Goal: Navigation & Orientation: Find specific page/section

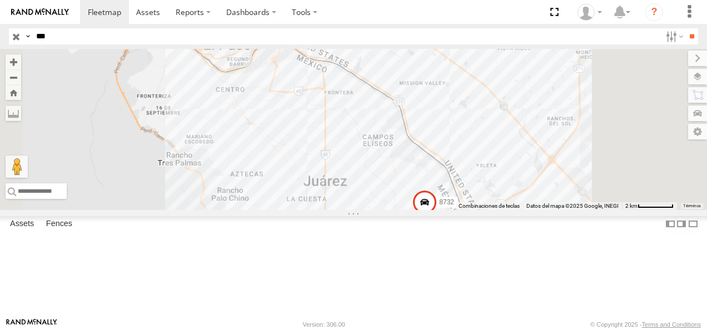
drag, startPoint x: 53, startPoint y: 36, endPoint x: 14, endPoint y: 39, distance: 38.5
click at [14, 39] on div "Search Query Asset ID Asset Label Registration Manufacturer Model VIN Job ID Dr…" at bounding box center [347, 36] width 676 height 16
click at [685, 28] on input "**" at bounding box center [691, 36] width 13 height 16
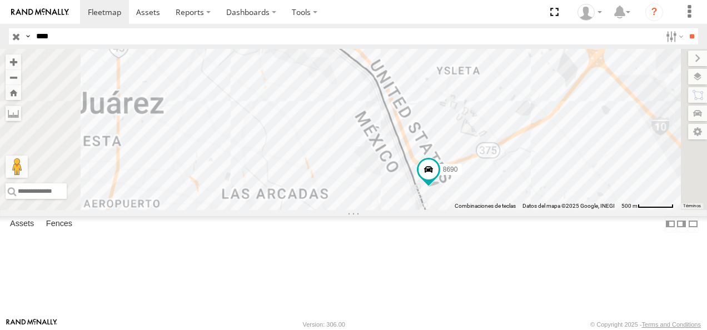
click at [0, 0] on div "8690" at bounding box center [0, 0] width 0 height 0
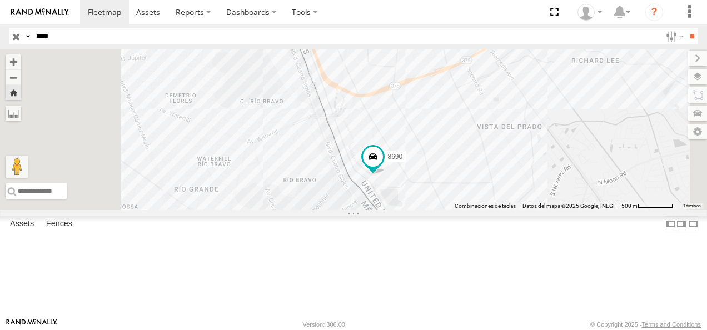
drag, startPoint x: 72, startPoint y: 40, endPoint x: 17, endPoint y: 38, distance: 55.6
click at [17, 38] on div "Search Query Asset ID Asset Label Registration Manufacturer Model VIN Job ID Dr…" at bounding box center [347, 36] width 676 height 16
click at [685, 28] on input "**" at bounding box center [691, 36] width 13 height 16
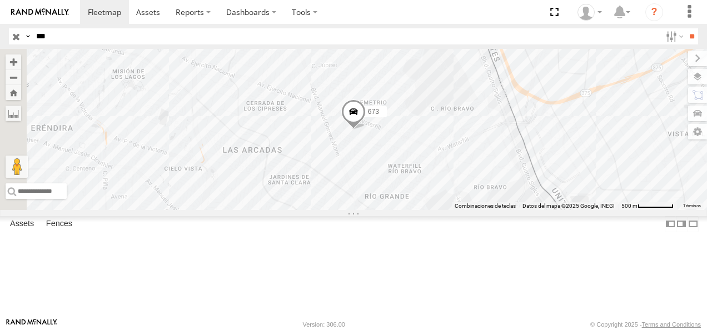
click at [0, 0] on div "673 FLEX NORTE" at bounding box center [0, 0] width 0 height 0
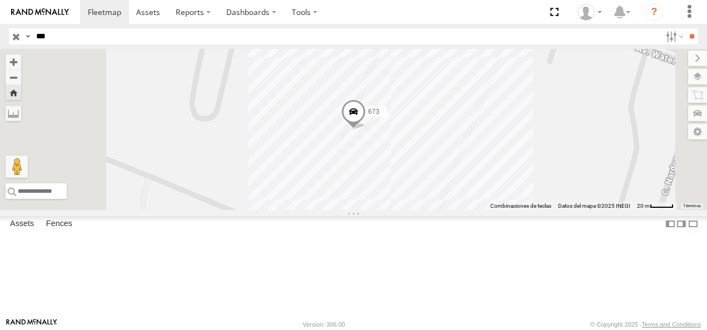
click at [366, 130] on span at bounding box center [353, 115] width 24 height 30
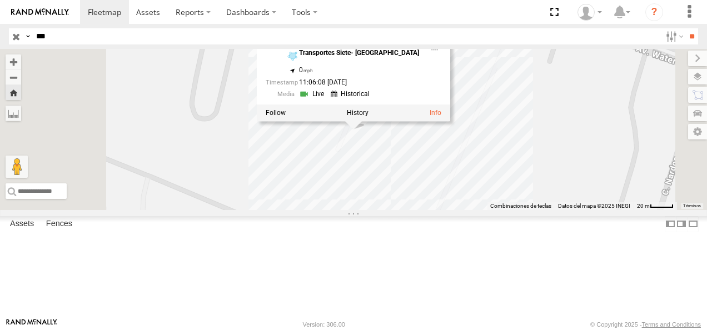
click at [369, 193] on div "673 673 FLEX NORTE Transportes Siete- Mexico 31.67032 , -106.36312 0 11:06:08 0…" at bounding box center [353, 129] width 707 height 161
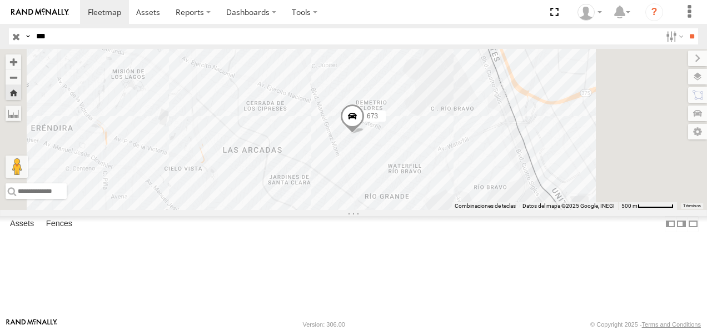
drag, startPoint x: 41, startPoint y: 44, endPoint x: -2, endPoint y: 44, distance: 42.8
click at [0, 44] on html at bounding box center [353, 165] width 707 height 330
click at [685, 28] on input "**" at bounding box center [691, 36] width 13 height 16
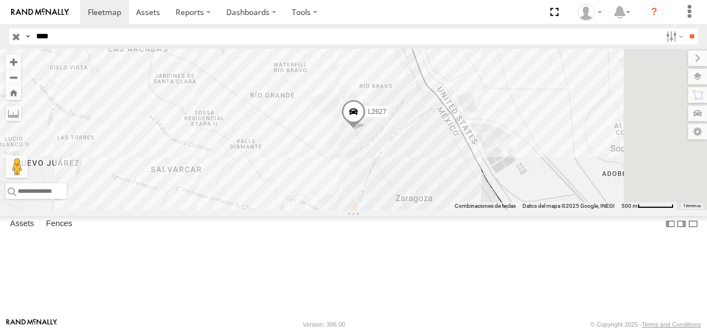
drag, startPoint x: 36, startPoint y: 36, endPoint x: 26, endPoint y: 36, distance: 10.0
click at [26, 36] on div "Search Query Asset ID Asset Label Registration Manufacturer Model VIN Job ID Dr…" at bounding box center [347, 36] width 676 height 16
click at [685, 28] on input "**" at bounding box center [691, 36] width 13 height 16
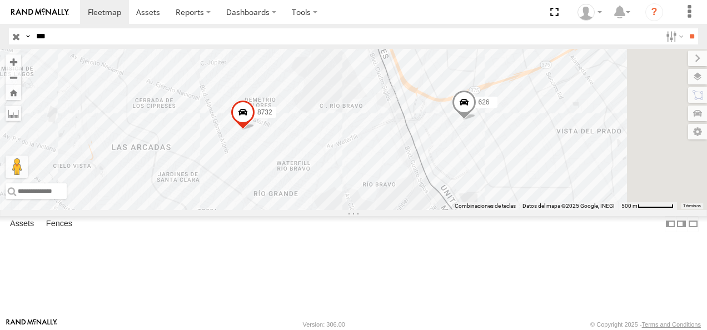
click at [0, 0] on div "626" at bounding box center [0, 0] width 0 height 0
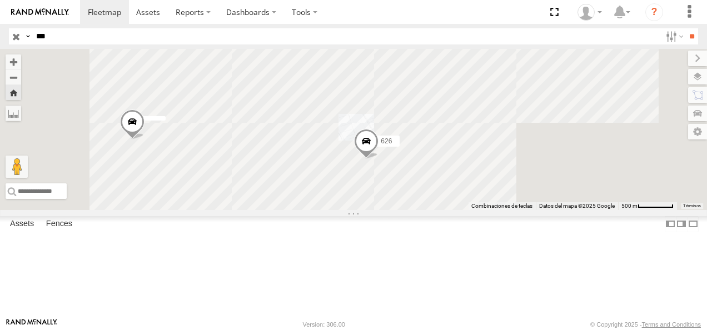
drag, startPoint x: 63, startPoint y: 38, endPoint x: 12, endPoint y: 38, distance: 51.1
click at [12, 38] on div "Search Query Asset ID Asset Label Registration Manufacturer Model VIN Job ID Dr…" at bounding box center [347, 36] width 676 height 16
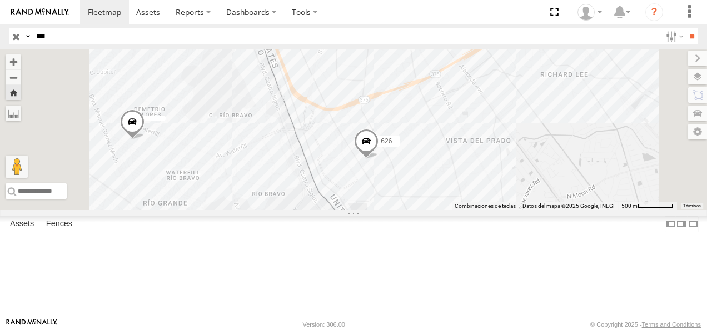
click at [685, 28] on input "**" at bounding box center [691, 36] width 13 height 16
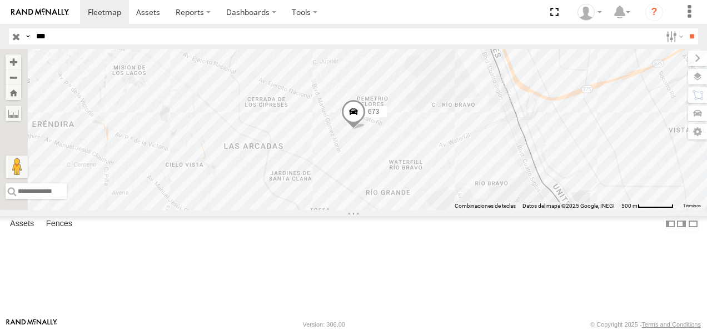
click at [0, 0] on div "FLEX NORTE" at bounding box center [0, 0] width 0 height 0
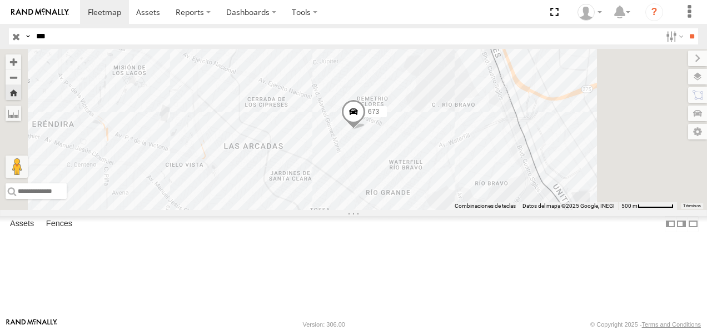
drag, startPoint x: 76, startPoint y: 36, endPoint x: -2, endPoint y: 41, distance: 78.6
click at [0, 41] on html at bounding box center [353, 165] width 707 height 330
click at [685, 28] on input "**" at bounding box center [691, 36] width 13 height 16
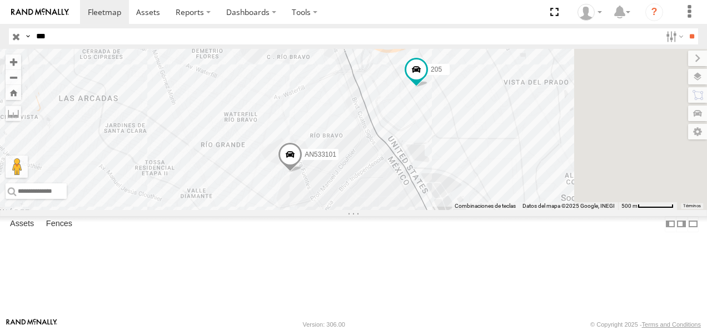
click at [0, 0] on div "Cruce" at bounding box center [0, 0] width 0 height 0
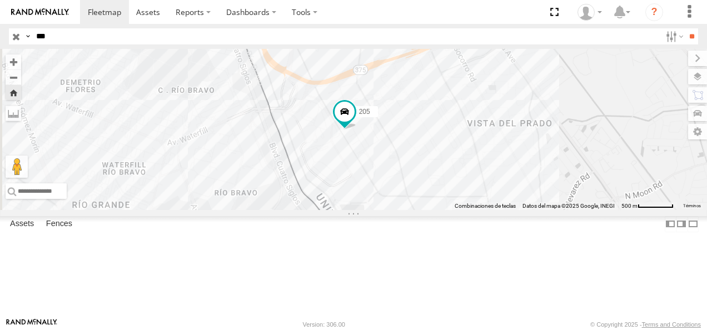
click at [0, 0] on div "205" at bounding box center [0, 0] width 0 height 0
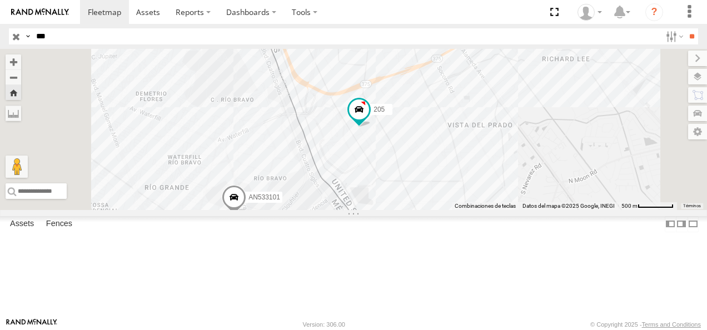
click at [0, 0] on div "205" at bounding box center [0, 0] width 0 height 0
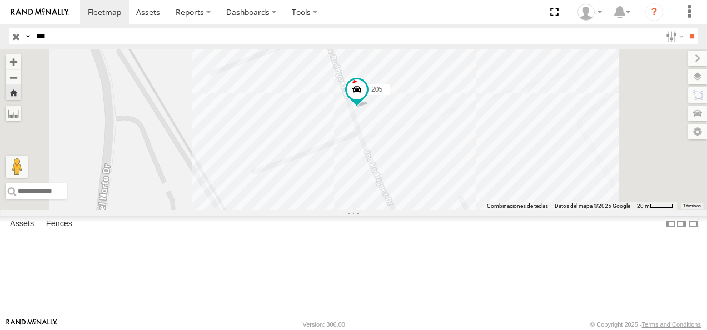
drag, startPoint x: 71, startPoint y: 32, endPoint x: 30, endPoint y: 37, distance: 41.4
click at [30, 37] on div "Search Query Asset ID Asset Label Registration Manufacturer Model VIN Job ID Dr…" at bounding box center [347, 36] width 676 height 16
click at [685, 28] on input "**" at bounding box center [691, 36] width 13 height 16
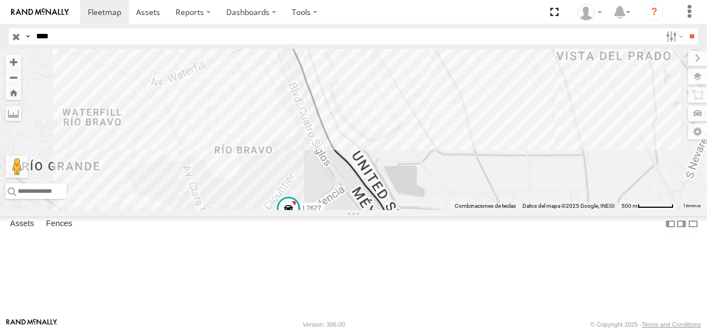
click at [0, 0] on div "L2627" at bounding box center [0, 0] width 0 height 0
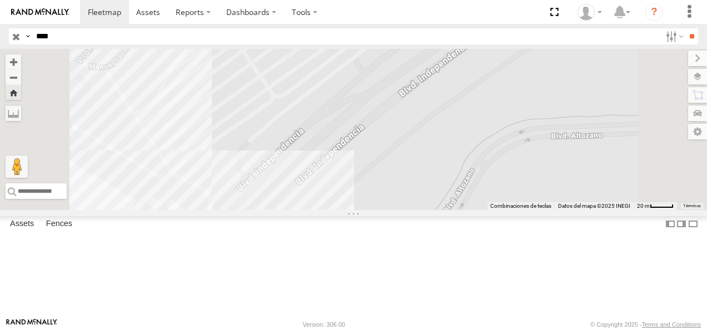
click at [0, 0] on div "L2627 FLEX NORTE" at bounding box center [0, 0] width 0 height 0
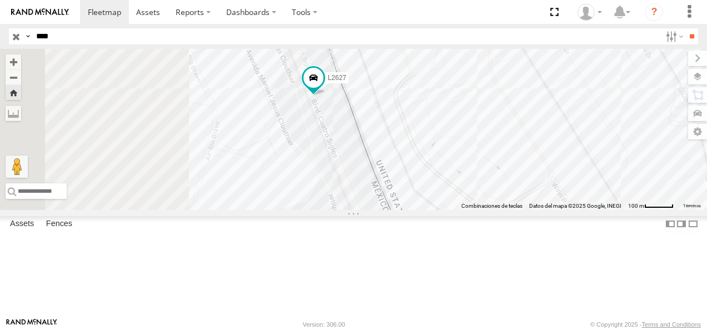
drag, startPoint x: 356, startPoint y: 102, endPoint x: 428, endPoint y: 186, distance: 110.4
click at [437, 197] on div "L2627" at bounding box center [353, 129] width 707 height 161
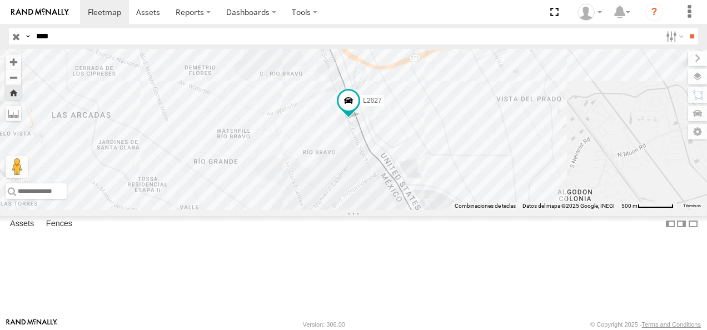
drag, startPoint x: 77, startPoint y: 29, endPoint x: 26, endPoint y: 35, distance: 51.4
click at [26, 35] on div "Search Query Asset ID Asset Label Registration Manufacturer Model VIN Job ID Dr…" at bounding box center [347, 36] width 676 height 16
click at [685, 28] on input "**" at bounding box center [691, 36] width 13 height 16
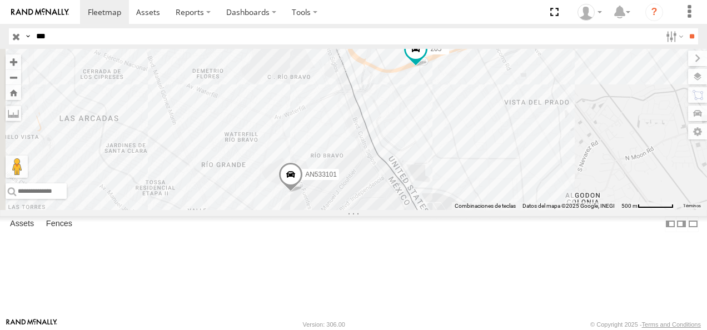
click at [0, 0] on div "205" at bounding box center [0, 0] width 0 height 0
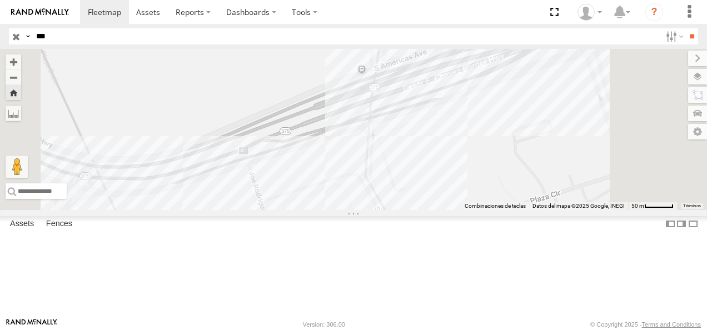
click at [0, 0] on div "Cruce" at bounding box center [0, 0] width 0 height 0
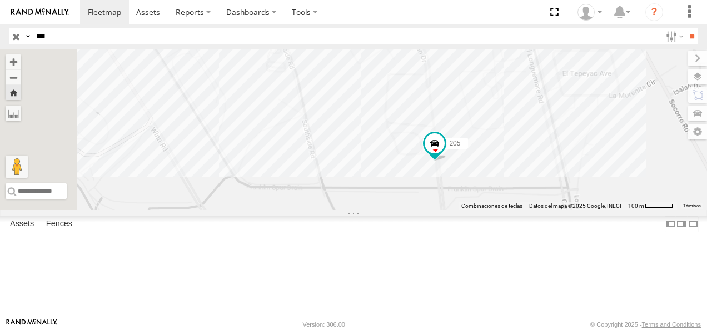
drag, startPoint x: 420, startPoint y: 217, endPoint x: 531, endPoint y: 131, distance: 141.1
click at [531, 131] on div "205" at bounding box center [353, 129] width 707 height 161
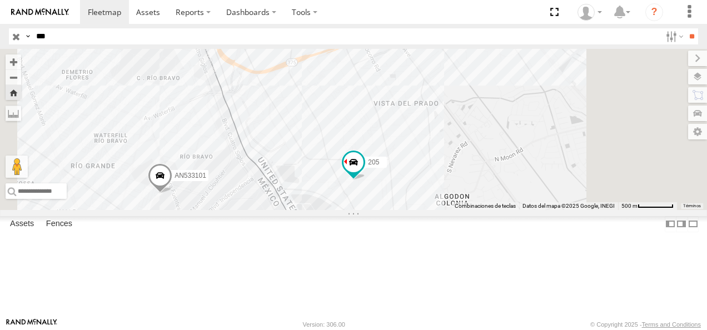
drag, startPoint x: 62, startPoint y: 38, endPoint x: 23, endPoint y: 38, distance: 38.9
click at [23, 38] on div "Search Query Asset ID Asset Label Registration Manufacturer Model VIN Job ID Dr…" at bounding box center [347, 36] width 676 height 16
click at [685, 28] on input "**" at bounding box center [691, 36] width 13 height 16
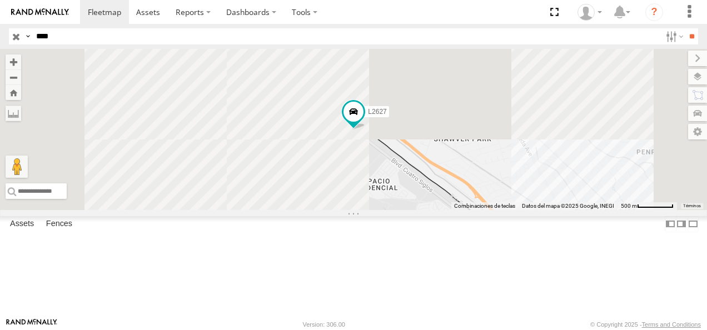
click at [0, 0] on div "L2627" at bounding box center [0, 0] width 0 height 0
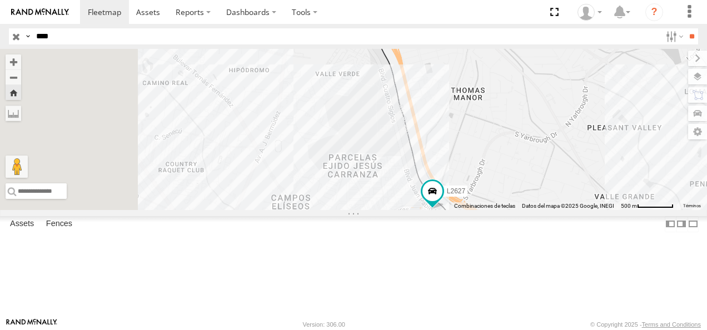
drag, startPoint x: 321, startPoint y: 122, endPoint x: 510, endPoint y: 219, distance: 212.3
click at [521, 210] on div "L2627" at bounding box center [353, 129] width 707 height 161
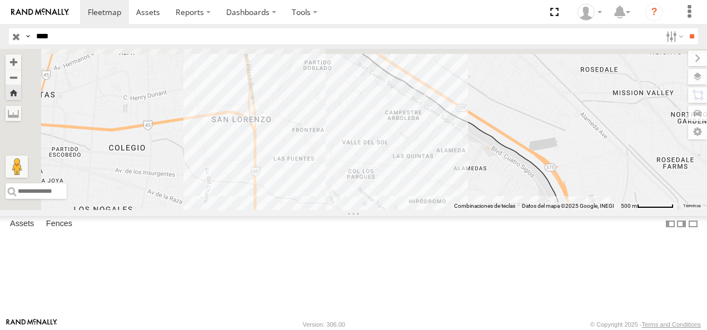
drag, startPoint x: 467, startPoint y: 161, endPoint x: 502, endPoint y: 233, distance: 80.3
click at [502, 210] on div "L2627" at bounding box center [353, 129] width 707 height 161
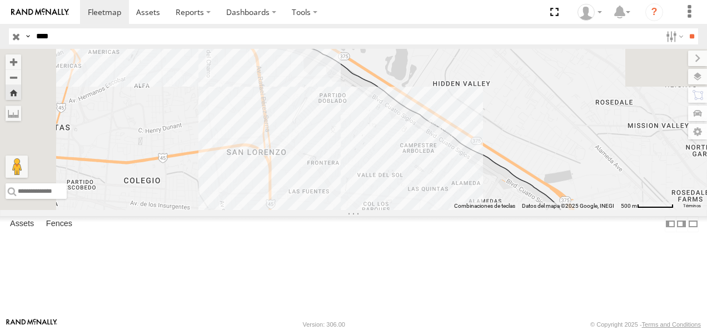
drag, startPoint x: 406, startPoint y: 178, endPoint x: 417, endPoint y: 207, distance: 31.5
click at [417, 207] on div "L2627" at bounding box center [353, 129] width 707 height 161
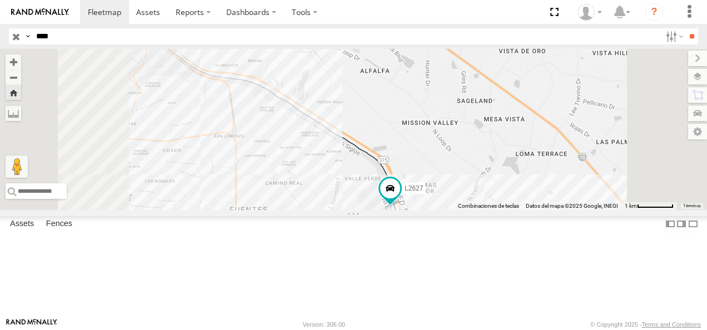
drag, startPoint x: 461, startPoint y: 220, endPoint x: 401, endPoint y: 203, distance: 61.9
click at [401, 203] on div "L2627" at bounding box center [353, 129] width 707 height 161
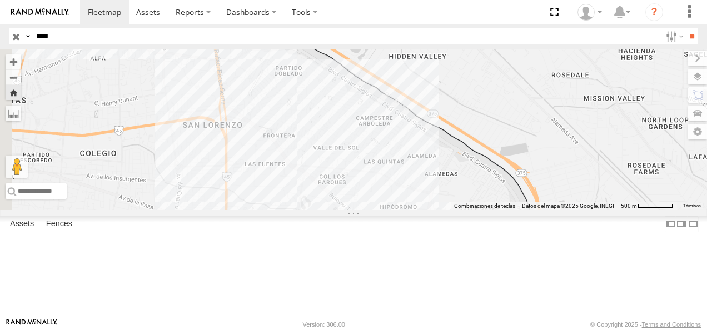
drag, startPoint x: 398, startPoint y: 203, endPoint x: 468, endPoint y: 210, distance: 70.4
click at [468, 210] on div "L2627" at bounding box center [353, 129] width 707 height 161
drag, startPoint x: 72, startPoint y: 38, endPoint x: 18, endPoint y: 39, distance: 53.9
click at [18, 39] on div "Search Query Asset ID Asset Label Registration Manufacturer Model VIN Job ID Dr…" at bounding box center [347, 36] width 676 height 16
click at [685, 28] on input "**" at bounding box center [691, 36] width 13 height 16
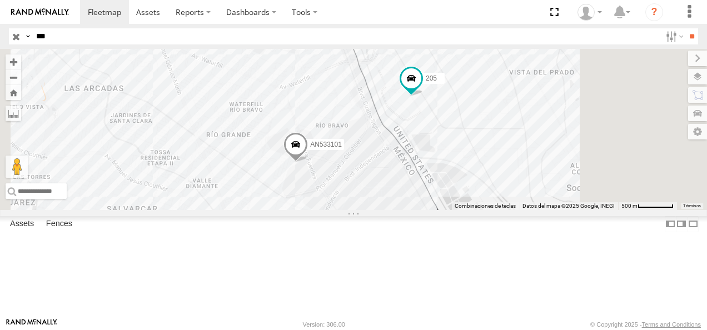
click at [0, 0] on div "205" at bounding box center [0, 0] width 0 height 0
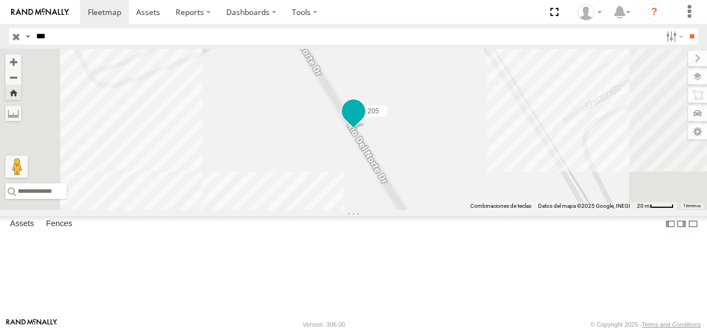
click at [363, 122] on span at bounding box center [353, 112] width 20 height 20
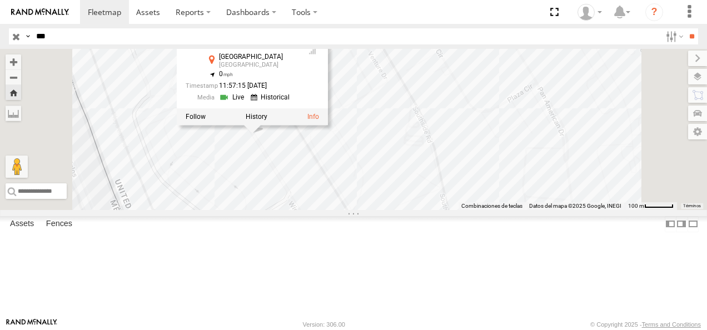
click at [338, 200] on div "205 205 Cruce Rio del Norte El Paso 31.66659 , -106.32972 0 11:57:15 08/22/2025" at bounding box center [353, 129] width 707 height 161
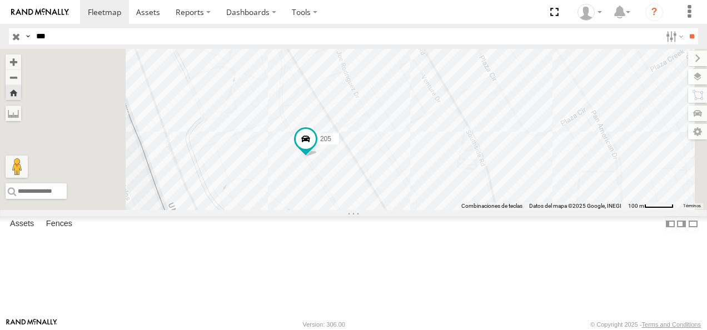
drag, startPoint x: 409, startPoint y: 217, endPoint x: 445, endPoint y: 233, distance: 39.3
click at [445, 210] on div "205" at bounding box center [353, 129] width 707 height 161
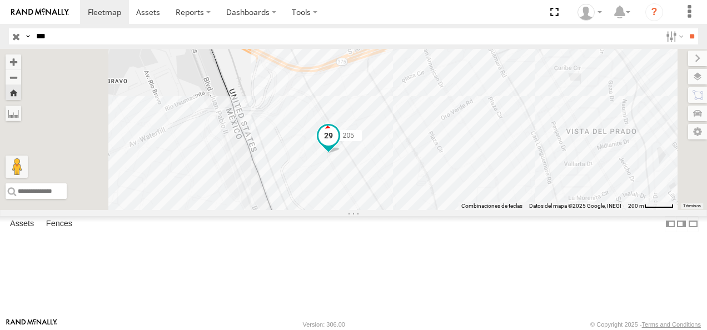
click at [338, 146] on span at bounding box center [328, 136] width 20 height 20
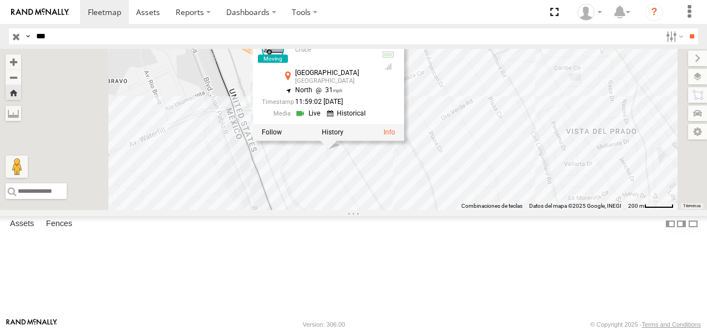
drag, startPoint x: 73, startPoint y: 32, endPoint x: 11, endPoint y: 32, distance: 62.2
click at [11, 32] on div "Search Query Asset ID Asset Label Registration Manufacturer Model VIN Job ID Dr…" at bounding box center [347, 36] width 676 height 16
click at [685, 28] on input "**" at bounding box center [691, 36] width 13 height 16
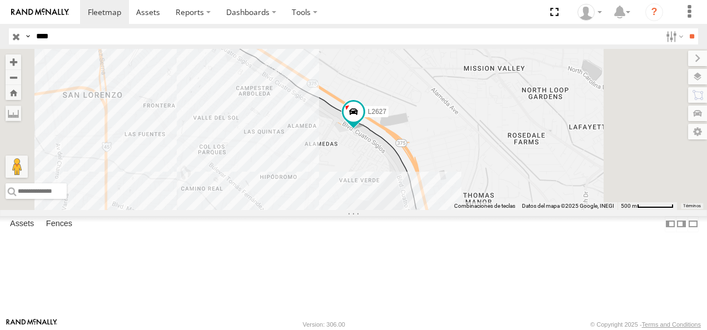
click at [0, 0] on div "FLEX NORTE" at bounding box center [0, 0] width 0 height 0
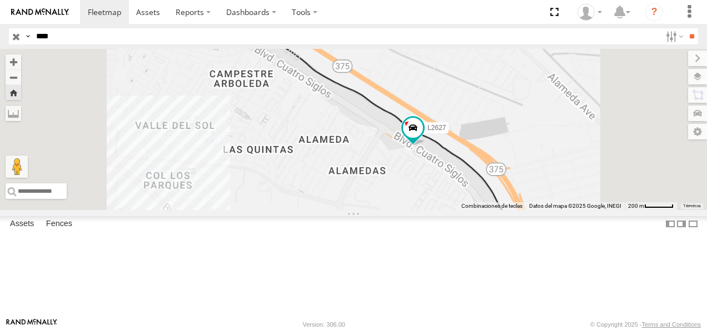
drag, startPoint x: 376, startPoint y: 172, endPoint x: 437, endPoint y: 188, distance: 62.7
click at [437, 188] on div "L2627" at bounding box center [353, 129] width 707 height 161
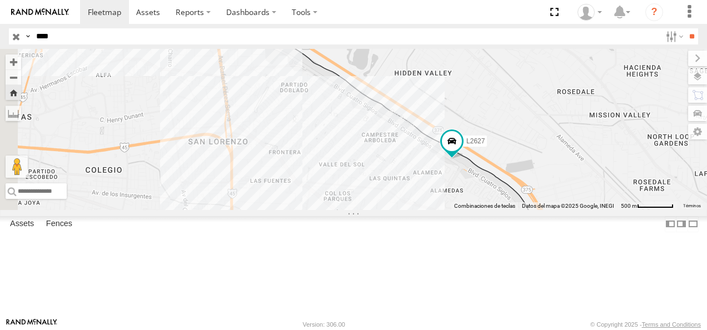
drag, startPoint x: 467, startPoint y: 210, endPoint x: 500, endPoint y: 218, distance: 34.4
click at [500, 210] on div "L2627" at bounding box center [353, 129] width 707 height 161
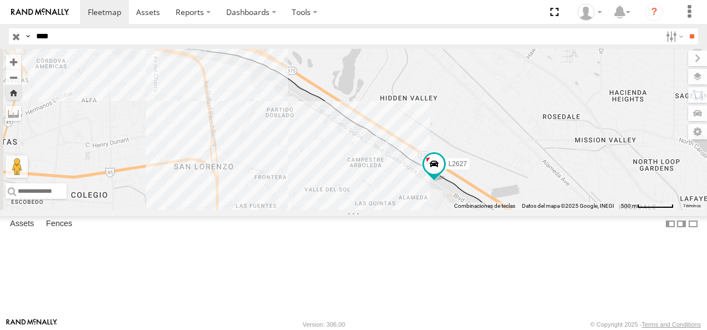
click at [535, 210] on div "L2627" at bounding box center [353, 129] width 707 height 161
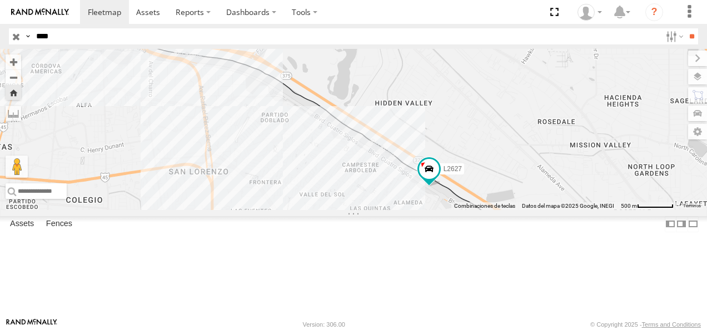
drag, startPoint x: 69, startPoint y: 37, endPoint x: 2, endPoint y: 42, distance: 67.5
click at [2, 42] on header "Search Query Asset ID Asset Label Registration Manufacturer Model VIN Job ID" at bounding box center [353, 36] width 707 height 25
click at [685, 28] on input "**" at bounding box center [691, 36] width 13 height 16
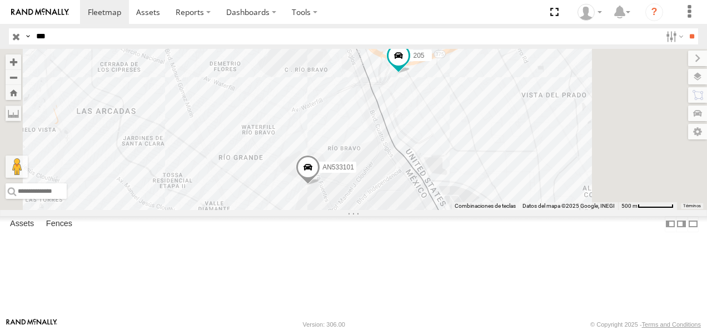
click at [0, 0] on div "205" at bounding box center [0, 0] width 0 height 0
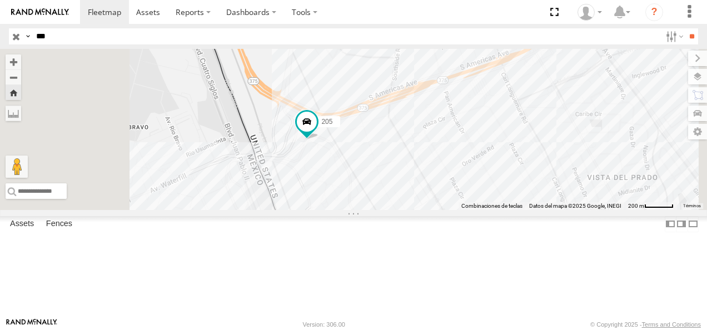
drag, startPoint x: 396, startPoint y: 202, endPoint x: 449, endPoint y: 205, distance: 53.4
click at [449, 205] on div "205" at bounding box center [353, 129] width 707 height 161
click at [314, 140] on span at bounding box center [304, 130] width 20 height 20
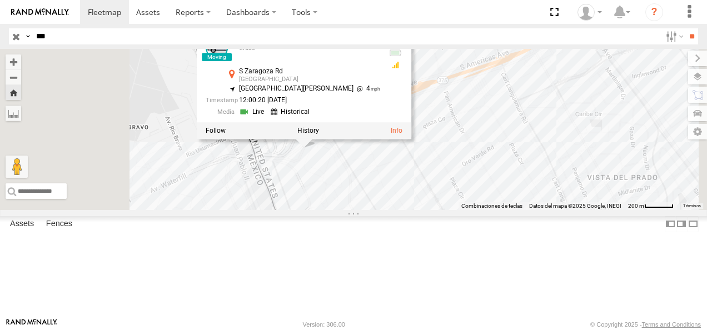
click at [472, 208] on div "205 205 Cruce S Zaragoza Rd El Paso 31.67173 , -106.33418 South West 4 12:00:20…" at bounding box center [353, 129] width 707 height 161
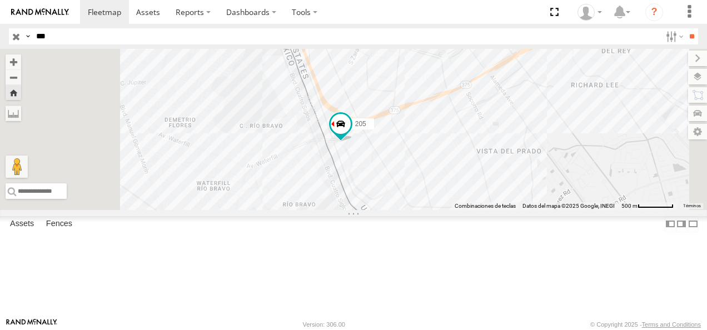
drag, startPoint x: 62, startPoint y: 32, endPoint x: 37, endPoint y: 33, distance: 25.0
click at [11, 33] on div "Search Query Asset ID Asset Label Registration Manufacturer Model VIN Job ID Dr…" at bounding box center [347, 36] width 676 height 16
click at [685, 28] on input "**" at bounding box center [691, 36] width 13 height 16
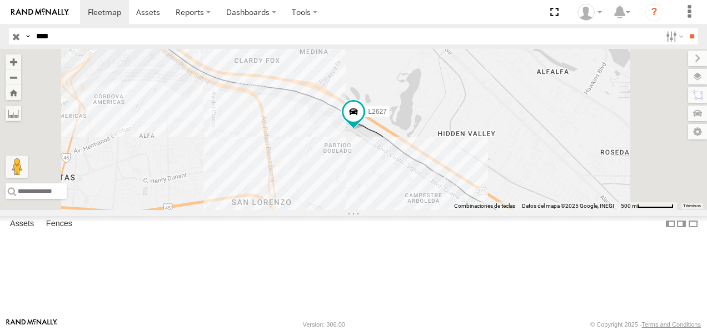
click at [0, 0] on div "FLEX NORTE" at bounding box center [0, 0] width 0 height 0
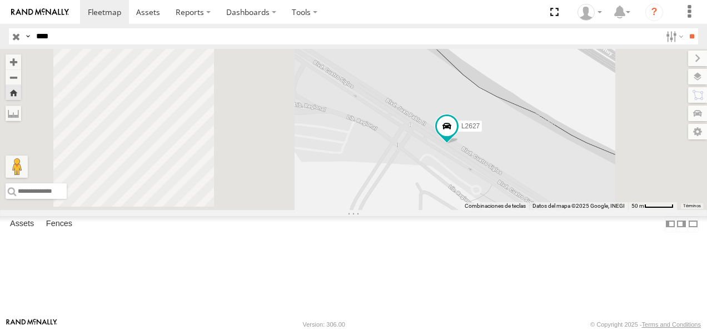
drag, startPoint x: 396, startPoint y: 213, endPoint x: 506, endPoint y: 226, distance: 110.8
click at [506, 210] on div "L2627" at bounding box center [353, 129] width 707 height 161
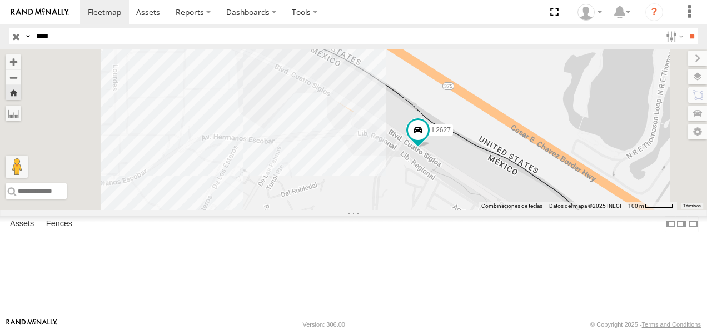
drag, startPoint x: 69, startPoint y: 37, endPoint x: 2, endPoint y: 36, distance: 66.7
click at [2, 36] on header "Search Query Asset ID Asset Label Registration Manufacturer Model VIN Job ID" at bounding box center [353, 36] width 707 height 25
click at [685, 28] on input "**" at bounding box center [691, 36] width 13 height 16
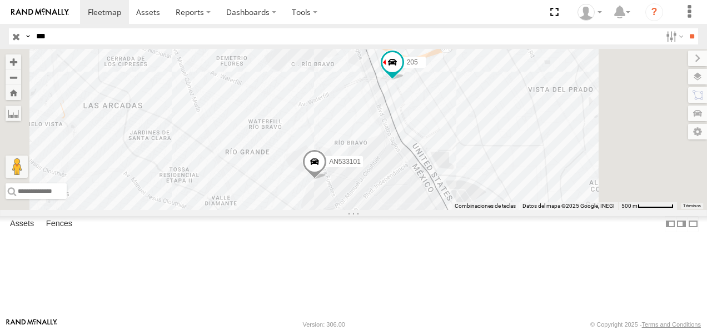
click at [0, 0] on div "205" at bounding box center [0, 0] width 0 height 0
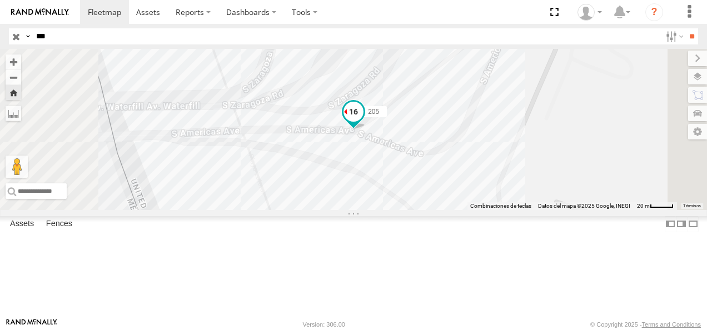
click at [363, 122] on span at bounding box center [353, 112] width 20 height 20
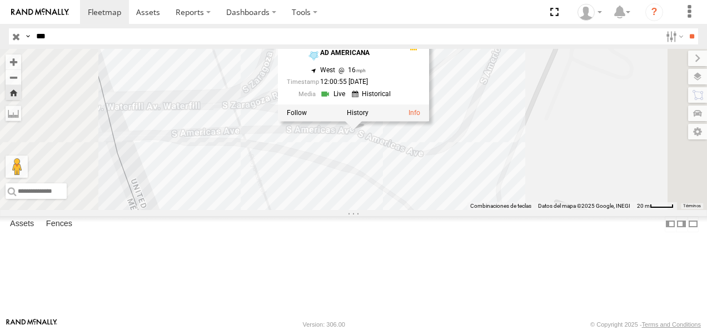
click at [348, 99] on link at bounding box center [334, 94] width 28 height 11
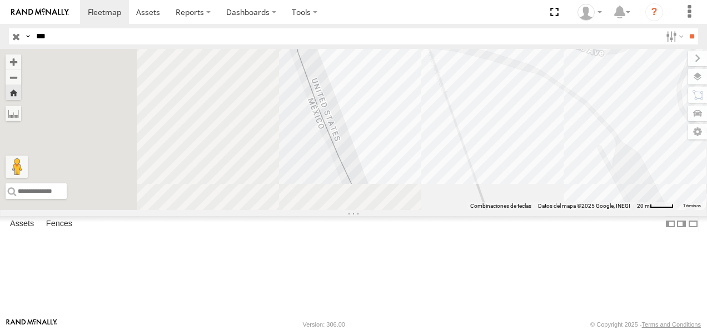
drag, startPoint x: 418, startPoint y: 173, endPoint x: 615, endPoint y: 60, distance: 227.1
click at [612, 64] on div "205 205 Cruce AD AMERICANA 31.66767 , -106.33934 West 13 12:03:02 08/22/2025" at bounding box center [353, 129] width 707 height 161
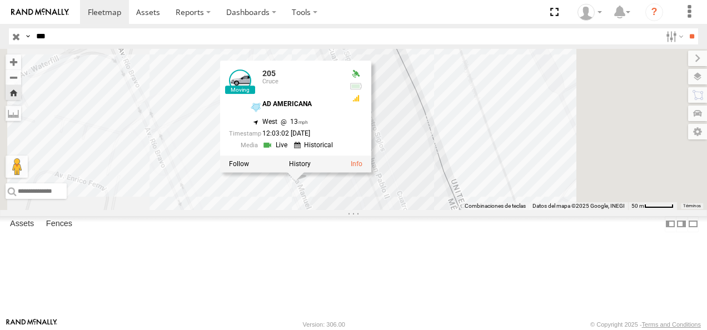
click at [559, 148] on div "205 205 Cruce AD AMERICANA 31.66767 , -106.33934 West 13 12:03:02 08/22/2025" at bounding box center [353, 129] width 707 height 161
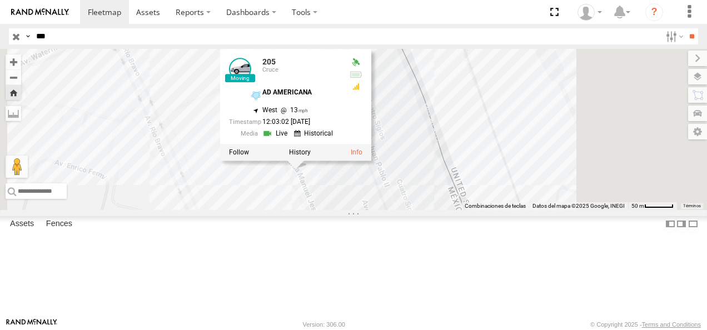
click at [527, 202] on div "205 205 Cruce AD AMERICANA 31.66767 , -106.33934 West 13 12:03:02 08/22/2025" at bounding box center [353, 129] width 707 height 161
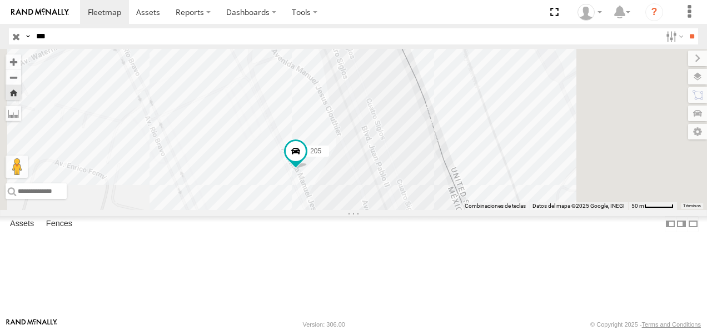
drag, startPoint x: 51, startPoint y: 36, endPoint x: 23, endPoint y: 33, distance: 27.4
click at [23, 33] on div "Search Query Asset ID Asset Label Registration Manufacturer Model VIN Job ID Dr…" at bounding box center [347, 36] width 676 height 16
click at [685, 28] on input "**" at bounding box center [691, 36] width 13 height 16
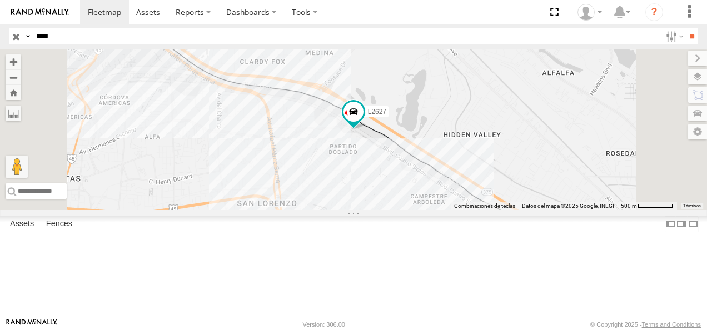
click at [0, 0] on div "L2627" at bounding box center [0, 0] width 0 height 0
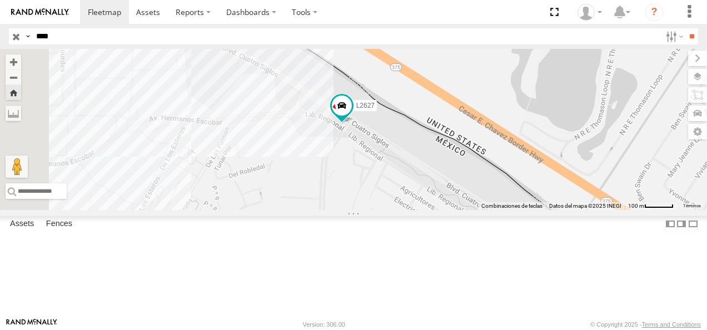
drag, startPoint x: 443, startPoint y: 171, endPoint x: 532, endPoint y: 179, distance: 89.3
click at [527, 179] on div "L2627" at bounding box center [353, 129] width 707 height 161
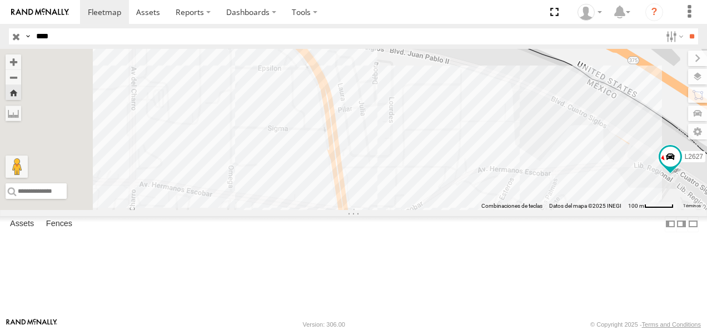
drag, startPoint x: 585, startPoint y: 170, endPoint x: 711, endPoint y: 202, distance: 130.9
click at [706, 202] on html at bounding box center [353, 165] width 707 height 330
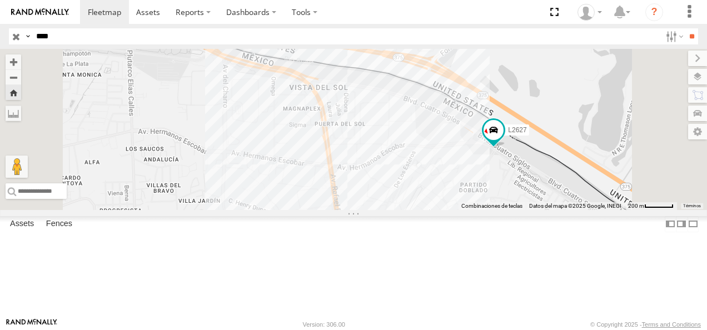
click at [22, 39] on div "Search Query Asset ID Asset Label Registration Manufacturer Model VIN Job ID Dr…" at bounding box center [347, 36] width 676 height 16
click at [685, 28] on input "**" at bounding box center [691, 36] width 13 height 16
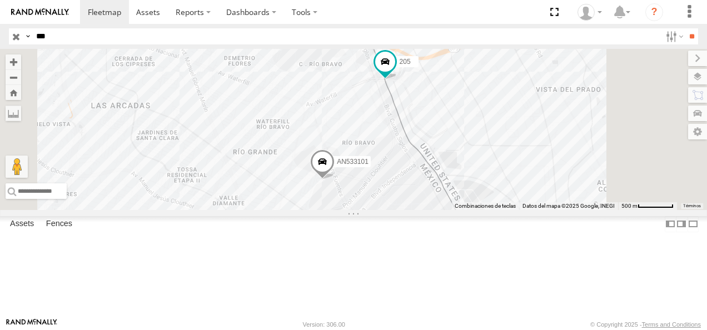
click at [0, 0] on div "205" at bounding box center [0, 0] width 0 height 0
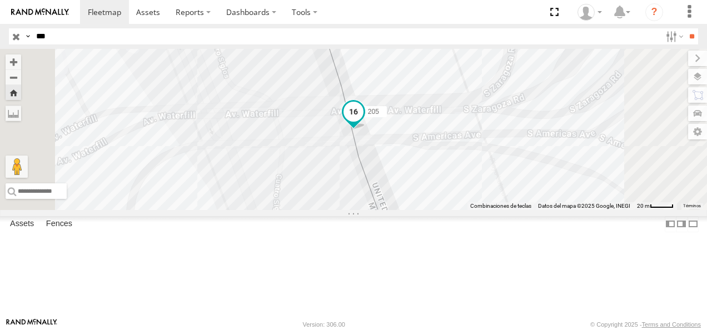
click at [363, 122] on span at bounding box center [353, 112] width 20 height 20
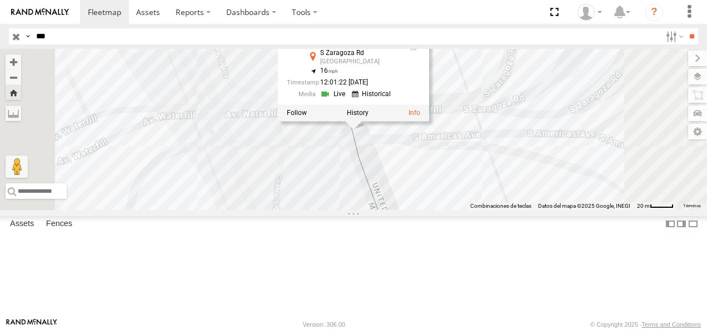
click at [498, 210] on div "205 205 Cruce S Zaragoza Rd El Paso 31.67105 , -106.33791 16 12:01:22 08/22/2025" at bounding box center [353, 129] width 707 height 161
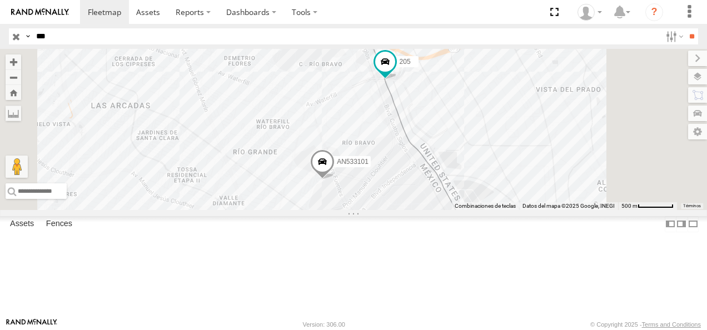
click at [514, 144] on div "205 AN533101" at bounding box center [353, 129] width 707 height 161
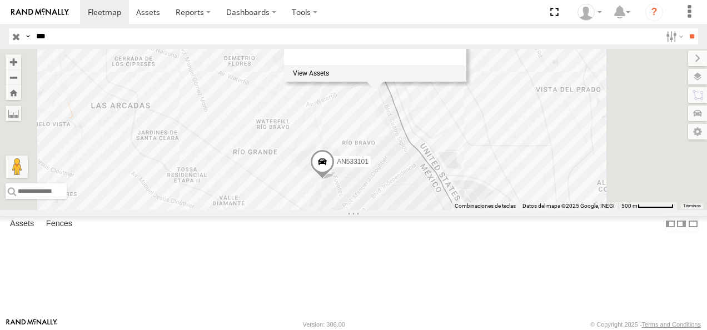
click at [401, 142] on div "205 AN533101 AD MEX ZARAGOZA AD MEX ZARAGOZA 4" at bounding box center [353, 129] width 707 height 161
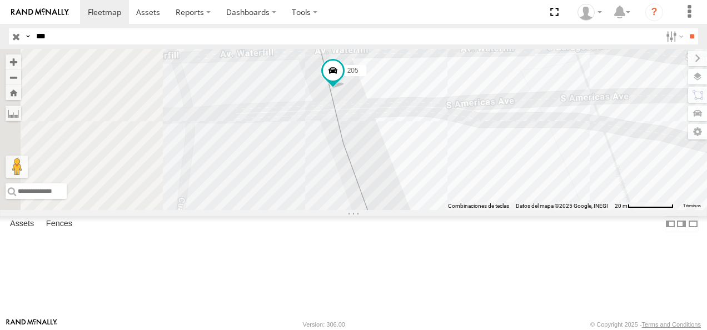
drag, startPoint x: 450, startPoint y: 215, endPoint x: 536, endPoint y: 111, distance: 135.3
click at [536, 111] on div "205 AN533101 DEL RIO WARA 0" at bounding box center [353, 129] width 707 height 161
click at [346, 77] on span at bounding box center [336, 67] width 20 height 20
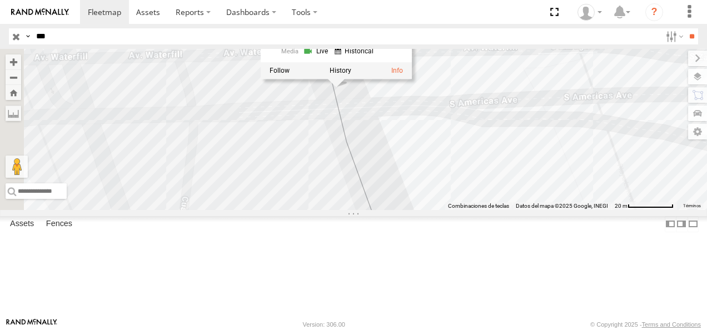
drag, startPoint x: 441, startPoint y: 148, endPoint x: 467, endPoint y: 220, distance: 76.3
click at [467, 210] on div "205 AN533101 205 Cruce S Zaragoza Rd El Paso 31.67105 , -106.33791 16 12:01:22 …" at bounding box center [353, 129] width 707 height 161
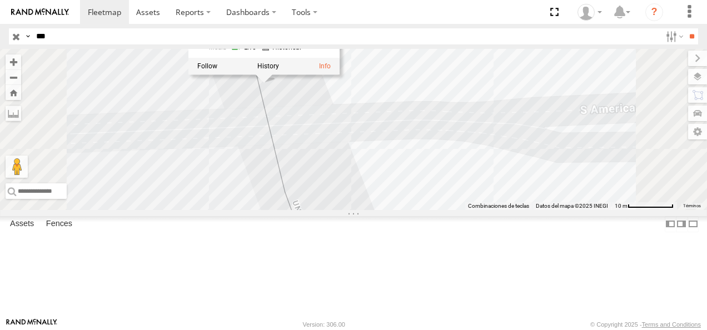
click at [445, 152] on div "205 AN533101 205 Cruce S Zaragoza Rd El Paso 31.67105 , -106.33791 16 12:01:22 …" at bounding box center [353, 129] width 707 height 161
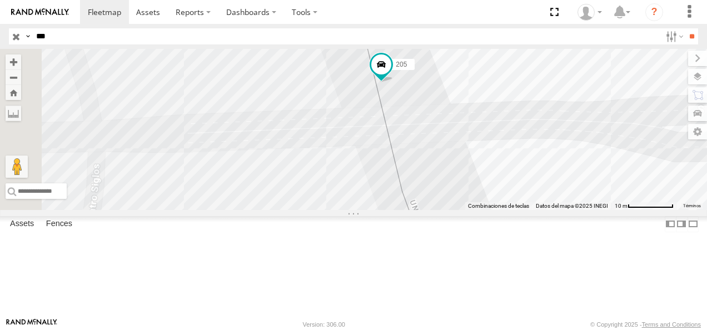
drag, startPoint x: 396, startPoint y: 143, endPoint x: 492, endPoint y: 161, distance: 98.2
click at [492, 161] on div "205 AN533101" at bounding box center [353, 129] width 707 height 161
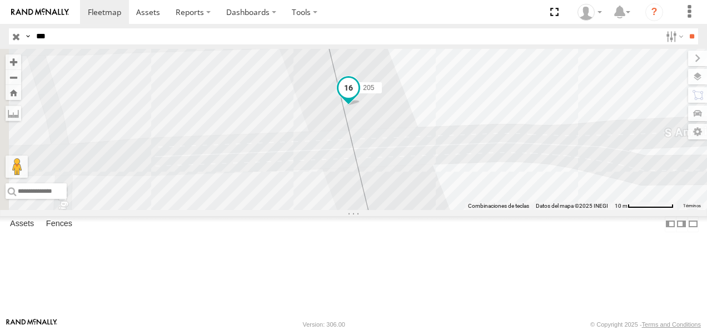
click at [358, 98] on span at bounding box center [348, 88] width 20 height 20
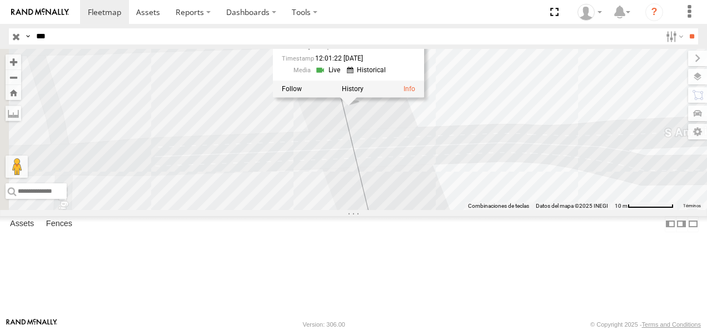
click at [451, 185] on div "205 AN533101 205 Cruce S Zaragoza Rd El Paso 31.67105 , -106.33791 16 12:01:22 …" at bounding box center [353, 129] width 707 height 161
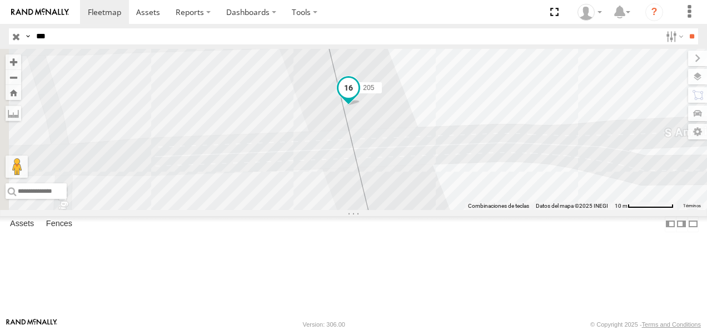
click at [358, 98] on span at bounding box center [348, 88] width 20 height 20
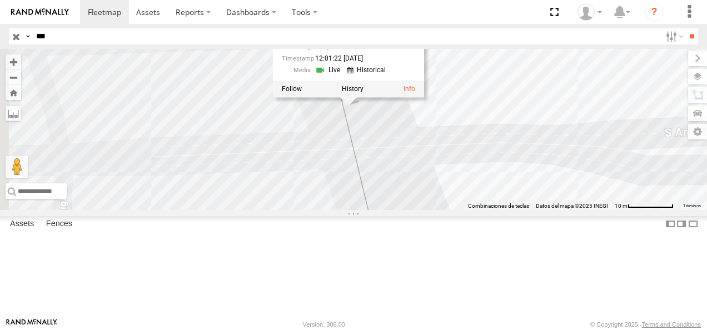
click at [487, 196] on div "205 AN533101 205 Cruce S Zaragoza Rd El Paso 31.67105 , -106.33791 16 12:01:22 …" at bounding box center [353, 129] width 707 height 161
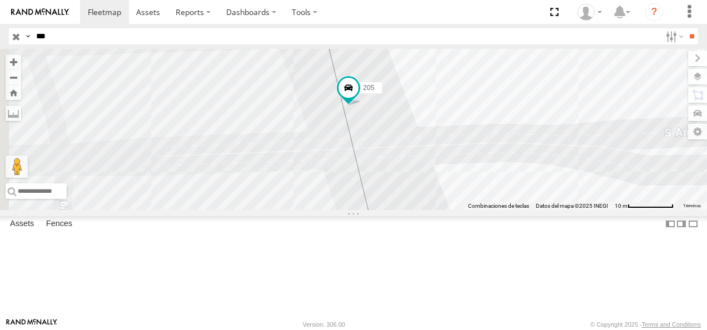
drag, startPoint x: 77, startPoint y: 35, endPoint x: 20, endPoint y: 37, distance: 56.7
click at [20, 37] on div "Search Query Asset ID Asset Label Registration Manufacturer Model VIN Job ID Dr…" at bounding box center [347, 36] width 676 height 16
click at [685, 28] on input "**" at bounding box center [691, 36] width 13 height 16
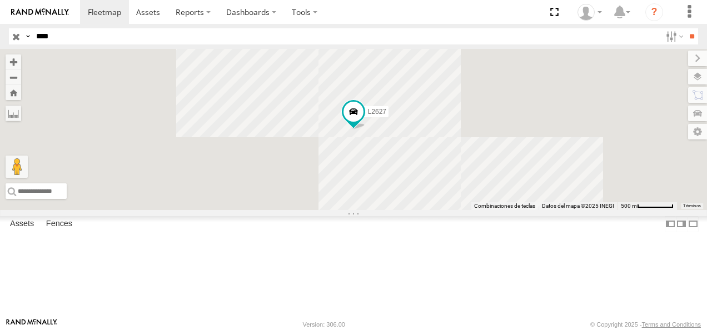
click at [0, 0] on div "FLEX NORTE" at bounding box center [0, 0] width 0 height 0
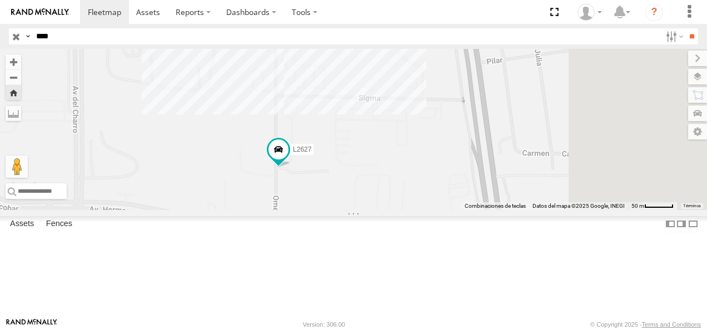
drag, startPoint x: 415, startPoint y: 111, endPoint x: 381, endPoint y: 214, distance: 108.1
click at [381, 210] on div "L2627" at bounding box center [353, 129] width 707 height 161
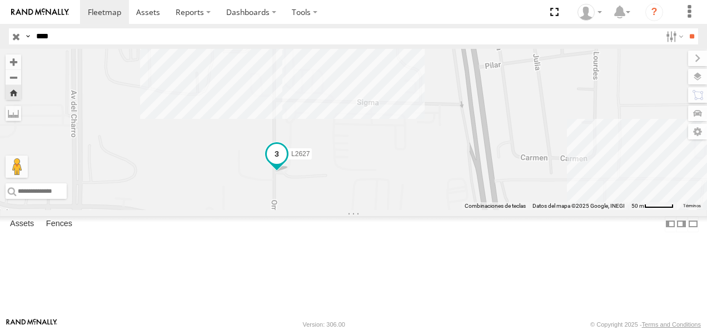
click at [287, 165] on span at bounding box center [277, 155] width 20 height 20
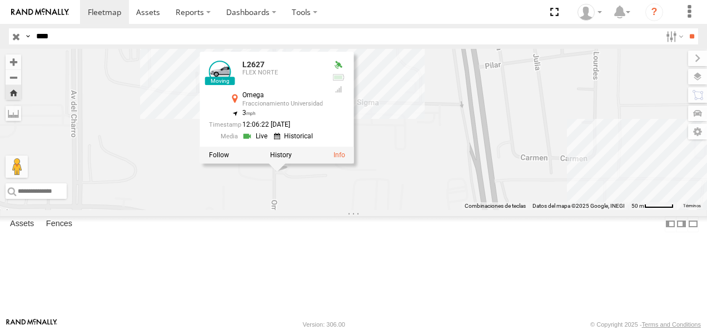
click at [373, 210] on div "L2627 L2627 FLEX NORTE Omega Fraccionamiento Universidad 31.74832 , -106.43016 …" at bounding box center [353, 129] width 707 height 161
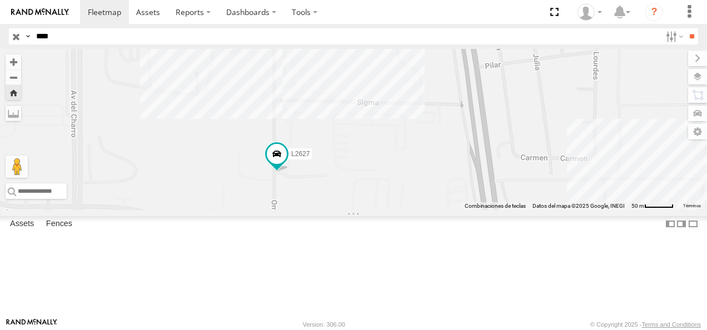
click at [0, 0] on div "L2627" at bounding box center [0, 0] width 0 height 0
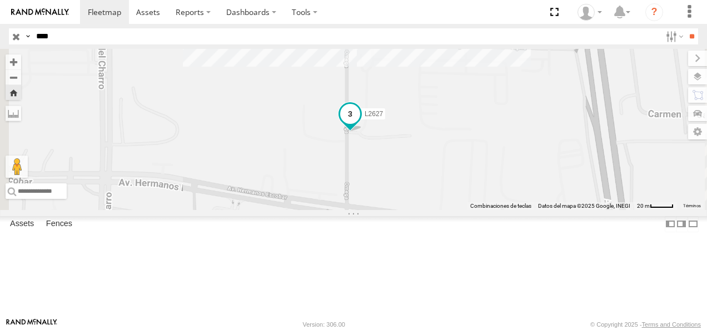
click at [362, 132] on span at bounding box center [350, 117] width 24 height 30
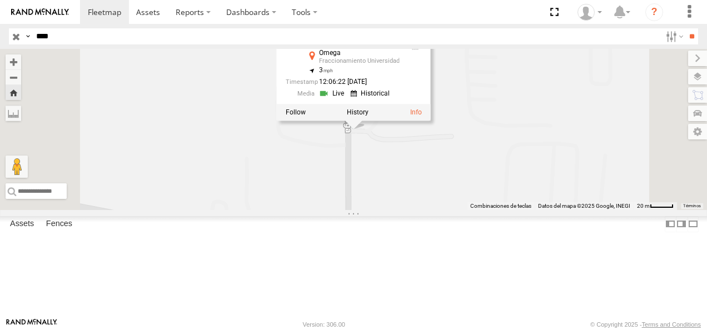
click at [414, 210] on div "L2627 L2627 FLEX NORTE Omega Fraccionamiento Universidad 31.74832 , -106.43016 …" at bounding box center [353, 129] width 707 height 161
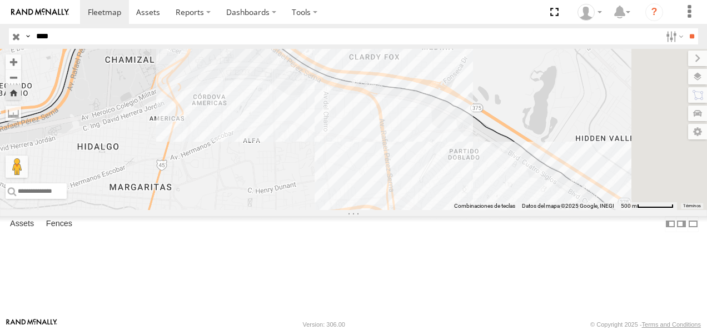
drag, startPoint x: 70, startPoint y: 39, endPoint x: -2, endPoint y: 38, distance: 72.3
click at [0, 38] on html at bounding box center [353, 165] width 707 height 330
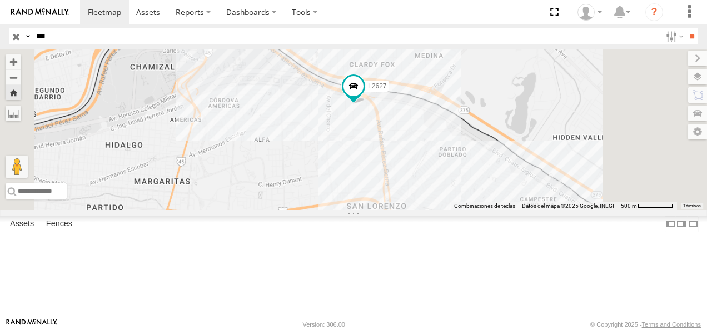
click at [685, 28] on input "**" at bounding box center [691, 36] width 13 height 16
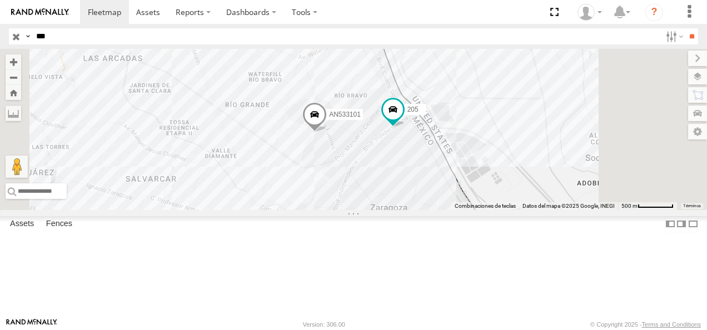
click at [0, 0] on div "Cruce" at bounding box center [0, 0] width 0 height 0
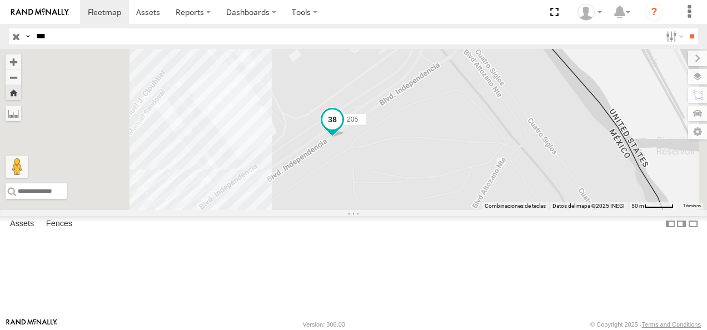
click at [342, 129] on span at bounding box center [332, 119] width 20 height 20
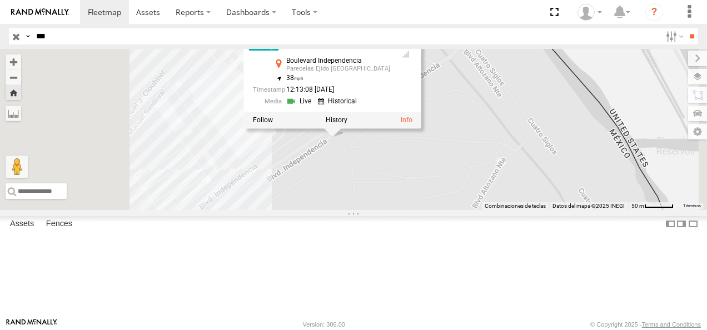
click at [428, 207] on div "205 205 Cruce Boulevard Independencia Parecelas Ejido Zaragoza 31.65859 , -106.…" at bounding box center [353, 129] width 707 height 161
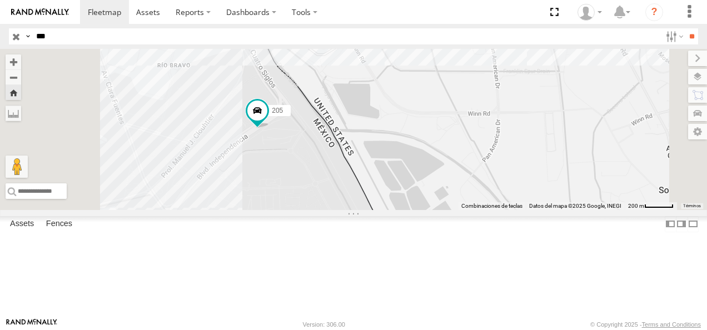
drag, startPoint x: 44, startPoint y: 38, endPoint x: 28, endPoint y: 38, distance: 16.7
click at [28, 38] on div "Search Query Asset ID Asset Label Registration Manufacturer Model VIN Job ID Dr…" at bounding box center [347, 36] width 676 height 16
drag, startPoint x: 51, startPoint y: 38, endPoint x: 8, endPoint y: 38, distance: 42.8
click at [8, 38] on header "Search Query Asset ID Asset Label Registration Manufacturer Model VIN Job ID" at bounding box center [353, 36] width 707 height 25
click at [685, 28] on input "**" at bounding box center [691, 36] width 13 height 16
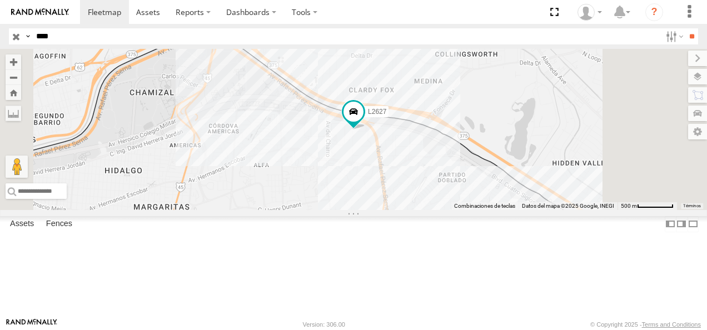
click at [0, 0] on div "L2627" at bounding box center [0, 0] width 0 height 0
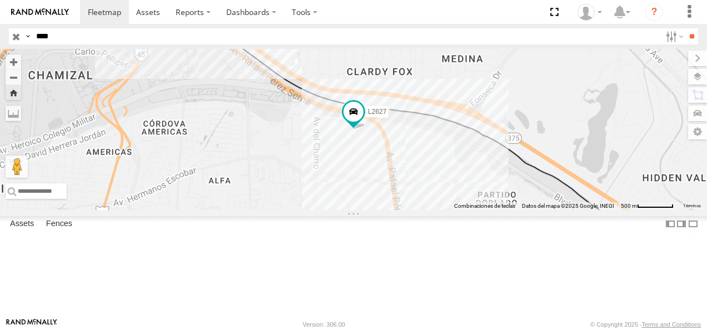
click at [0, 0] on div "L2627" at bounding box center [0, 0] width 0 height 0
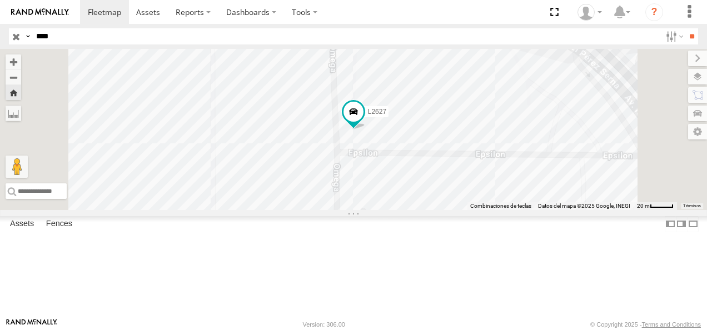
drag, startPoint x: 54, startPoint y: 41, endPoint x: 0, endPoint y: 42, distance: 54.5
click at [0, 42] on html at bounding box center [353, 165] width 707 height 330
type input "*"
click at [685, 28] on input "**" at bounding box center [691, 36] width 13 height 16
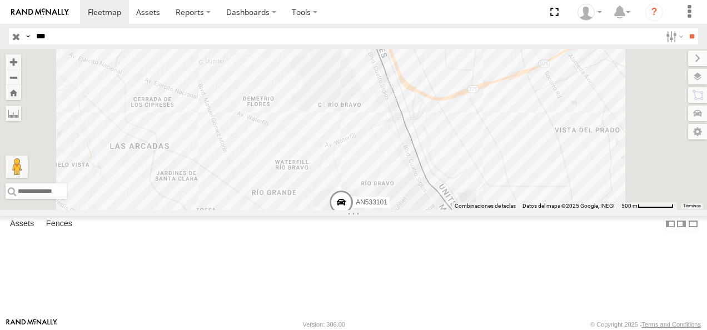
click at [0, 0] on div "205" at bounding box center [0, 0] width 0 height 0
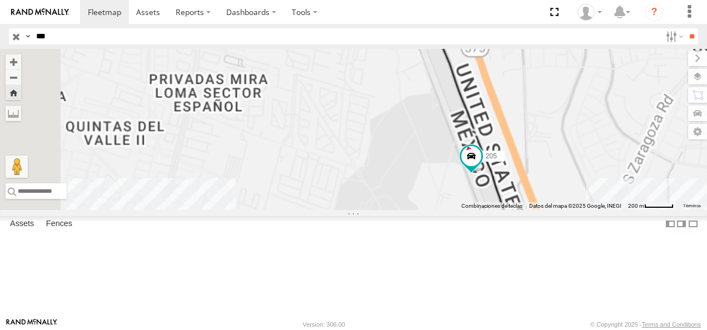
drag, startPoint x: 415, startPoint y: 167, endPoint x: 485, endPoint y: 188, distance: 73.3
click at [485, 188] on div "205" at bounding box center [353, 129] width 707 height 161
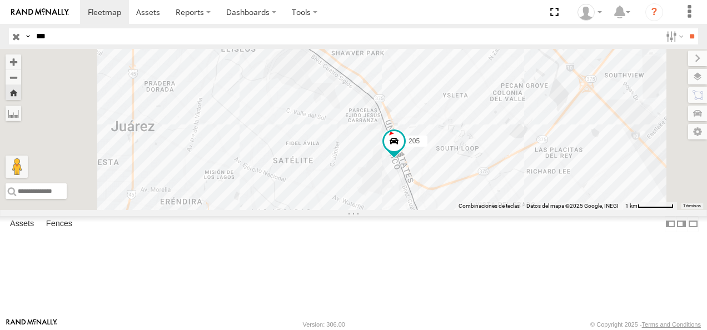
drag, startPoint x: 466, startPoint y: 179, endPoint x: 501, endPoint y: 228, distance: 60.5
click at [501, 210] on div "205" at bounding box center [353, 129] width 707 height 161
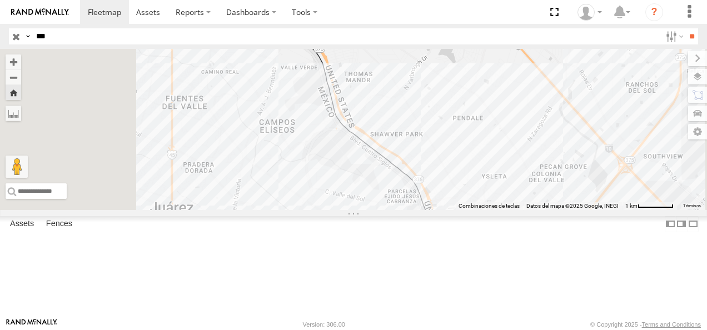
drag, startPoint x: 465, startPoint y: 190, endPoint x: 495, endPoint y: 271, distance: 86.7
click at [495, 210] on div "205" at bounding box center [353, 129] width 707 height 161
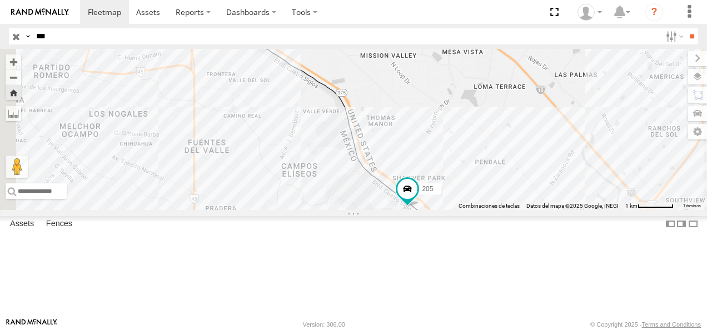
drag, startPoint x: 66, startPoint y: 35, endPoint x: 0, endPoint y: 38, distance: 65.6
click at [1, 37] on header "Search Query Asset ID Asset Label Registration Manufacturer Model VIN Job ID" at bounding box center [353, 36] width 707 height 25
click at [685, 28] on input "**" at bounding box center [691, 36] width 13 height 16
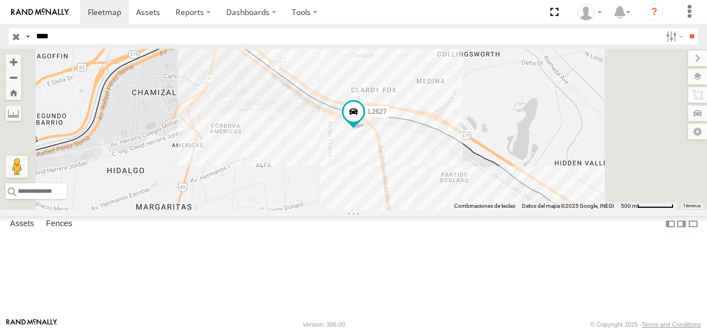
click at [0, 0] on div "L2627" at bounding box center [0, 0] width 0 height 0
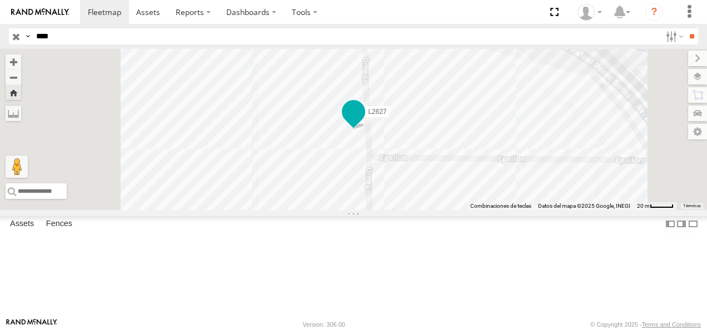
click at [366, 129] on span at bounding box center [353, 114] width 24 height 30
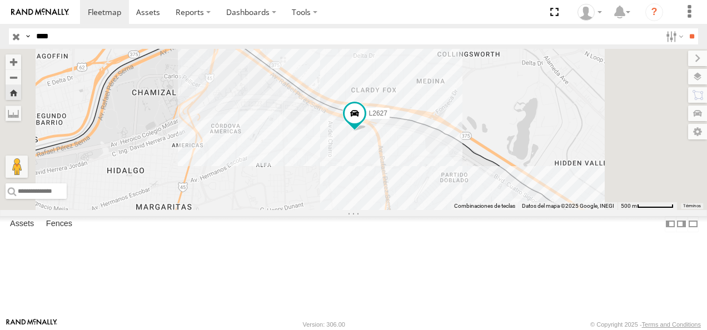
drag, startPoint x: 71, startPoint y: 38, endPoint x: -1, endPoint y: 38, distance: 72.3
click at [0, 38] on html at bounding box center [353, 165] width 707 height 330
click at [685, 28] on input "**" at bounding box center [691, 36] width 13 height 16
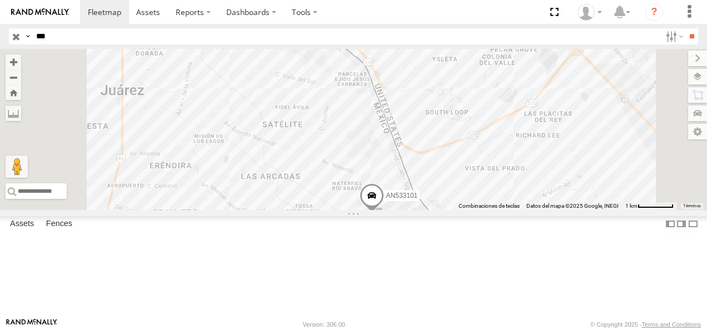
click at [0, 0] on div "205" at bounding box center [0, 0] width 0 height 0
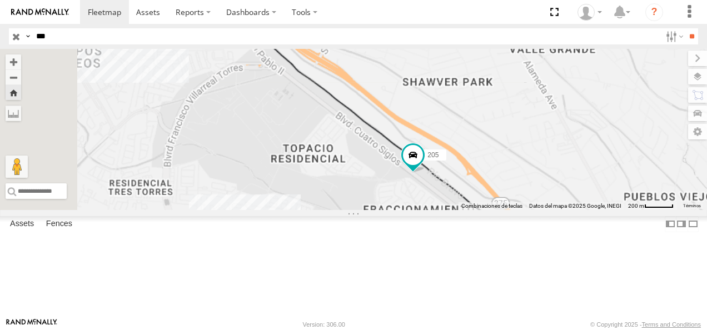
drag, startPoint x: 427, startPoint y: 162, endPoint x: 488, endPoint y: 206, distance: 75.3
click at [488, 206] on div "205" at bounding box center [353, 129] width 707 height 161
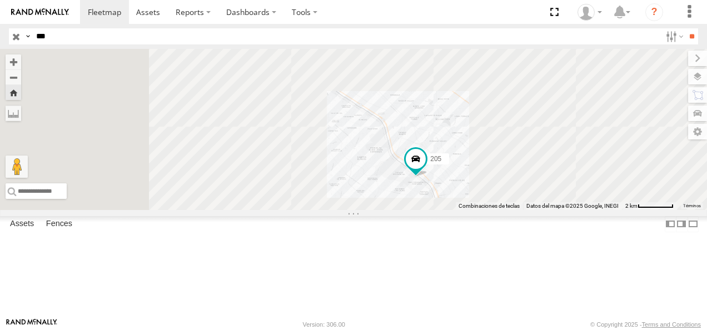
drag, startPoint x: 486, startPoint y: 193, endPoint x: 491, endPoint y: 195, distance: 5.8
click at [491, 195] on div "205" at bounding box center [353, 129] width 707 height 161
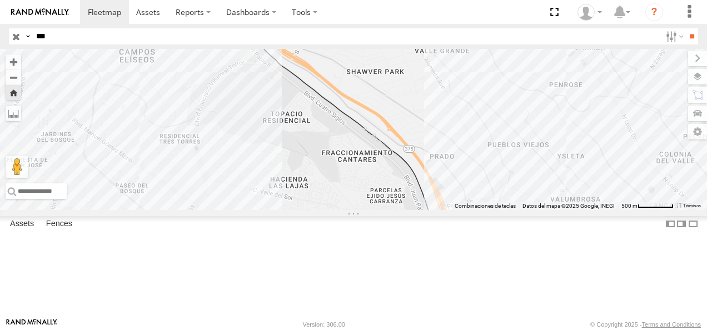
click at [0, 0] on div "205" at bounding box center [0, 0] width 0 height 0
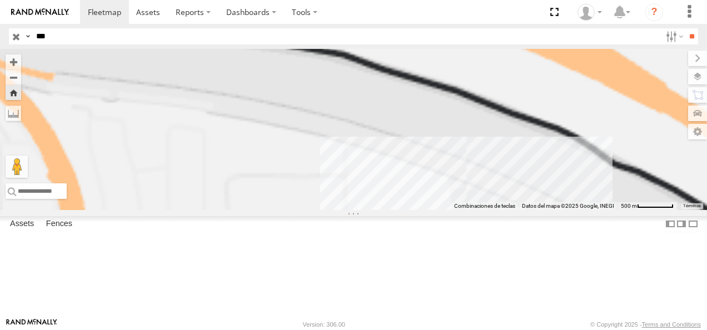
click at [0, 0] on div "205 Cruce FLEXTRONICS NORTE SERVICIO INTERNACIONAL DE ENLACE TERRESTRE SA 31.75…" at bounding box center [0, 0] width 0 height 0
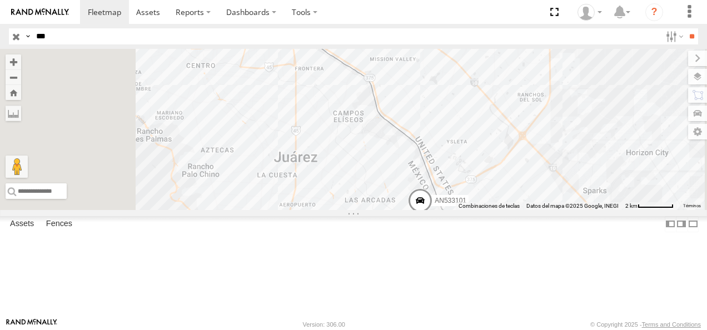
click at [0, 0] on div "Cruce" at bounding box center [0, 0] width 0 height 0
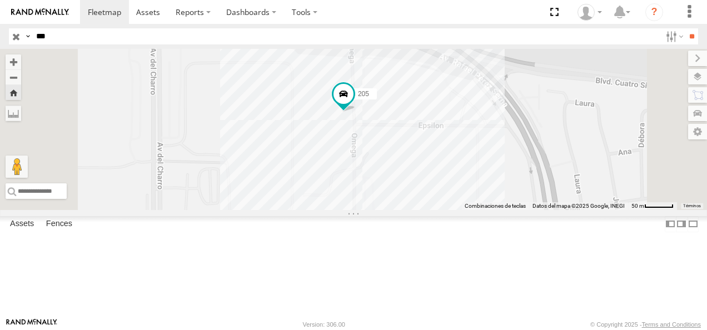
drag, startPoint x: 24, startPoint y: 42, endPoint x: 7, endPoint y: 42, distance: 17.2
click at [7, 42] on header "Search Query Asset ID Asset Label Registration Manufacturer Model VIN Job ID" at bounding box center [353, 36] width 707 height 25
click at [685, 28] on input "**" at bounding box center [691, 36] width 13 height 16
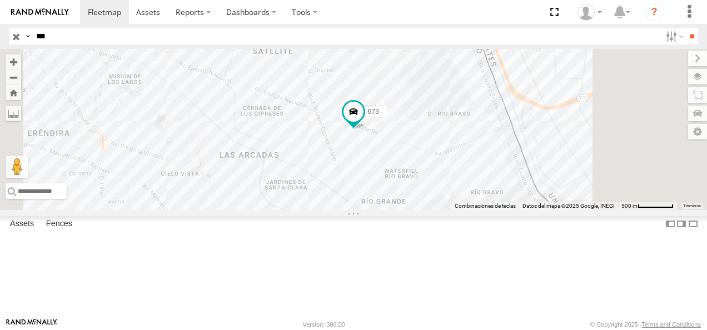
click at [0, 0] on div "673" at bounding box center [0, 0] width 0 height 0
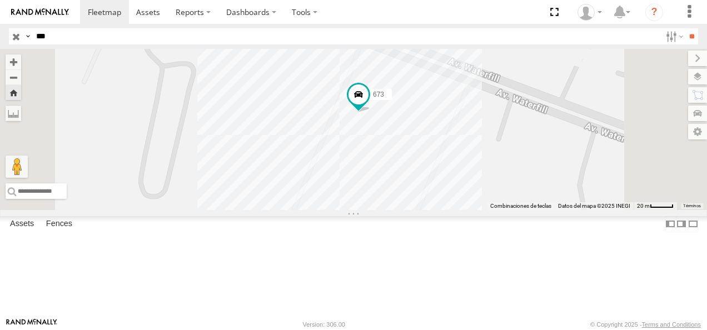
drag, startPoint x: 74, startPoint y: 28, endPoint x: 113, endPoint y: 23, distance: 39.2
click at [6, 38] on header "Search Query Asset ID Asset Label Registration Manufacturer Model VIN Job ID" at bounding box center [353, 36] width 707 height 25
click at [685, 28] on input "**" at bounding box center [691, 36] width 13 height 16
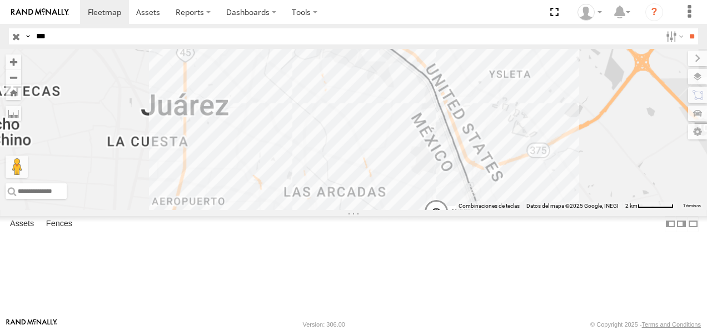
click at [0, 0] on div "Cruce" at bounding box center [0, 0] width 0 height 0
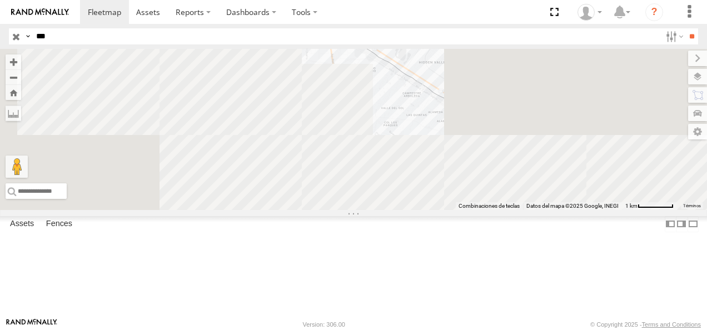
drag, startPoint x: 395, startPoint y: 150, endPoint x: 347, endPoint y: 278, distance: 137.2
click at [347, 210] on div "205 AN533101" at bounding box center [353, 129] width 707 height 161
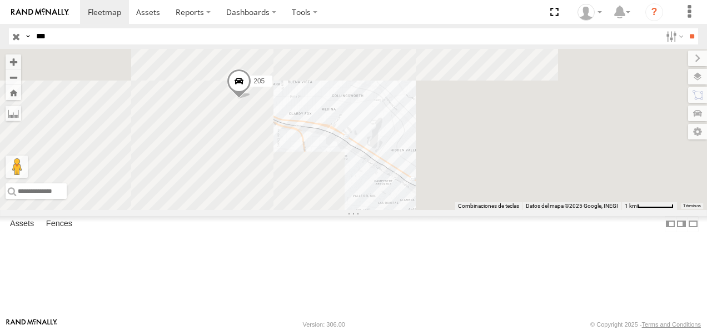
click at [251, 99] on span at bounding box center [239, 84] width 24 height 30
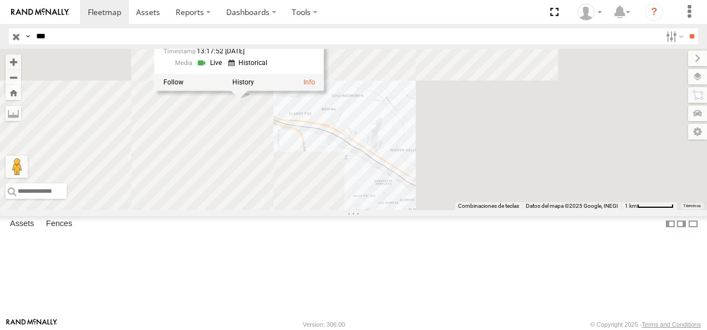
click at [341, 181] on div "205 AN533101 205 Cruce PUNTO REVISION K9 CORDOVA 31.76074 , -106.44615 0 13:17:…" at bounding box center [353, 129] width 707 height 161
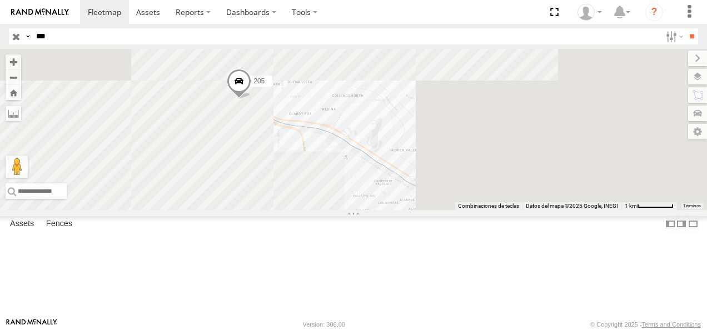
drag, startPoint x: 69, startPoint y: 36, endPoint x: 19, endPoint y: 34, distance: 50.0
click at [19, 34] on div "Search Query Asset ID Asset Label Registration Manufacturer Model VIN Job ID Dr…" at bounding box center [347, 36] width 676 height 16
click at [685, 28] on input "**" at bounding box center [691, 36] width 13 height 16
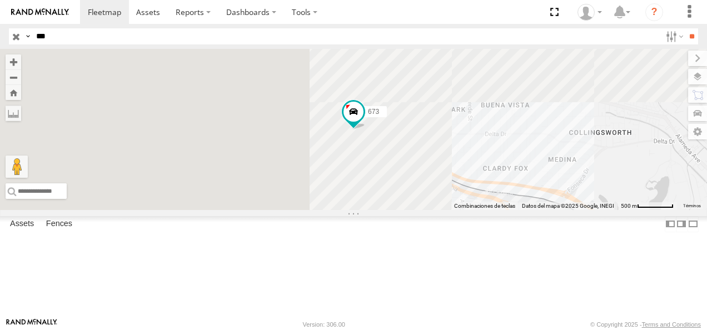
click at [0, 0] on div "FLEX NORTE" at bounding box center [0, 0] width 0 height 0
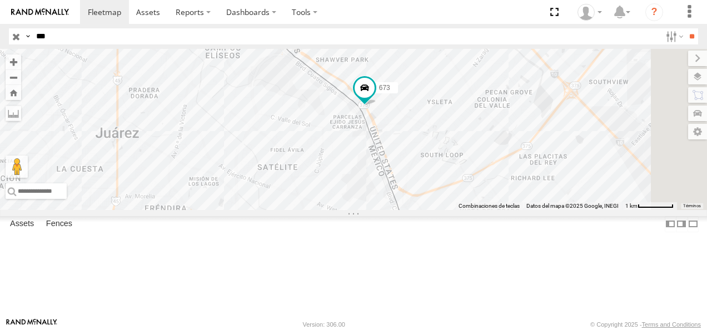
click at [18, 40] on div "Search Query Asset ID Asset Label Registration Manufacturer Model VIN Job ID Dr…" at bounding box center [347, 36] width 676 height 16
click at [685, 28] on input "**" at bounding box center [691, 36] width 13 height 16
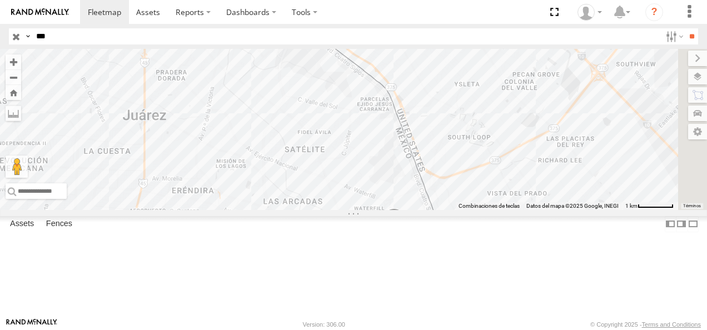
click at [0, 0] on div "Cruce" at bounding box center [0, 0] width 0 height 0
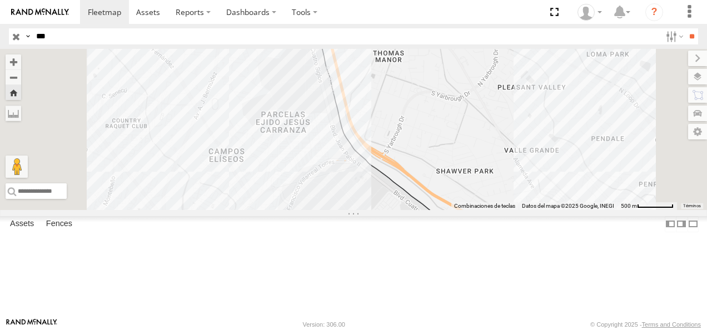
click at [0, 0] on div "205 Cruce" at bounding box center [0, 0] width 0 height 0
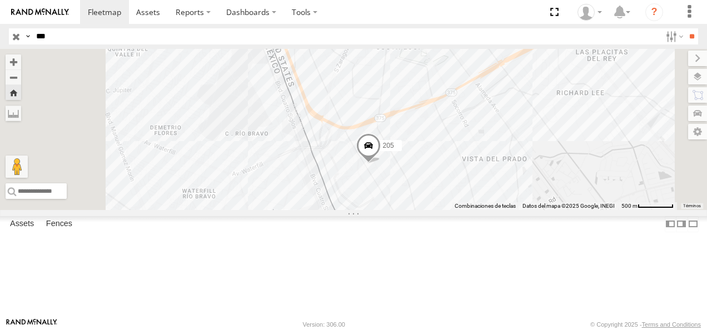
click at [0, 0] on div "205" at bounding box center [0, 0] width 0 height 0
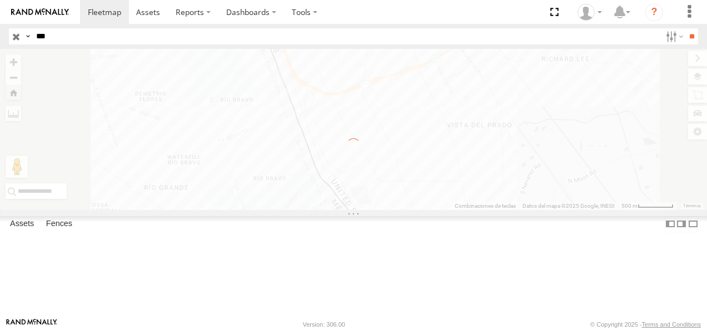
drag, startPoint x: 48, startPoint y: 33, endPoint x: -2, endPoint y: 28, distance: 50.9
click at [0, 28] on html at bounding box center [353, 165] width 707 height 330
type input "*"
click at [685, 28] on input "**" at bounding box center [691, 36] width 13 height 16
drag, startPoint x: 72, startPoint y: 39, endPoint x: 9, endPoint y: 39, distance: 62.2
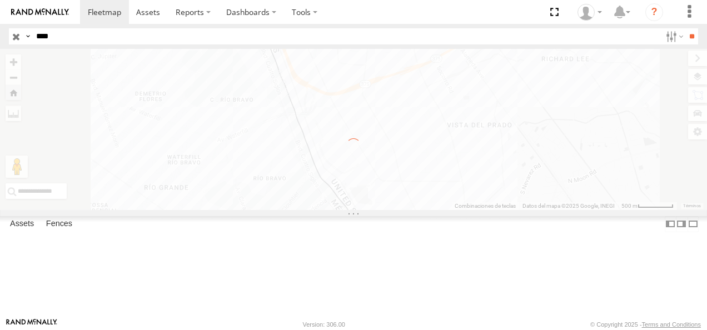
click at [9, 39] on div "Search Query Asset ID Asset Label Registration Manufacturer Model VIN Job ID Dr…" at bounding box center [347, 36] width 676 height 16
click at [685, 28] on input "**" at bounding box center [691, 36] width 13 height 16
drag, startPoint x: 65, startPoint y: 37, endPoint x: 18, endPoint y: 38, distance: 47.2
click at [18, 38] on div "Search Query Asset ID Asset Label Registration Manufacturer Model VIN Job ID Dr…" at bounding box center [347, 36] width 676 height 16
type input "****"
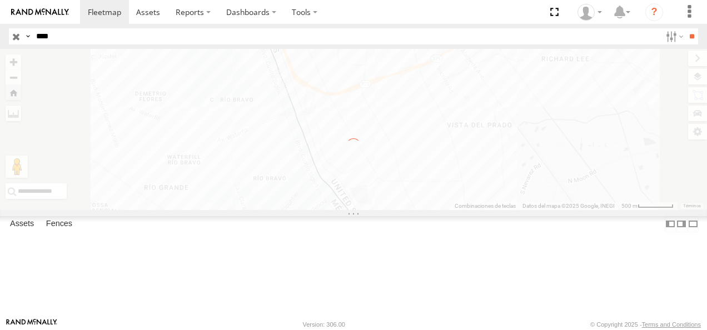
click at [685, 28] on input "**" at bounding box center [691, 36] width 13 height 16
drag, startPoint x: 39, startPoint y: 24, endPoint x: 8, endPoint y: 22, distance: 30.6
click at [8, 22] on body at bounding box center [353, 165] width 707 height 330
click at [317, 137] on div "Para navegar por el mapa con gestos táctiles, tócalo dos veces, mantenlo pulsad…" at bounding box center [353, 129] width 707 height 161
drag, startPoint x: 61, startPoint y: 42, endPoint x: 0, endPoint y: 41, distance: 61.1
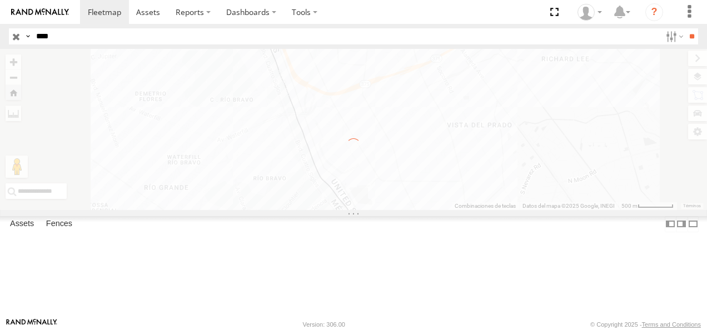
click at [0, 41] on html at bounding box center [353, 165] width 707 height 330
click at [13, 43] on input "button" at bounding box center [16, 36] width 14 height 16
click at [46, 42] on input "****" at bounding box center [346, 36] width 629 height 16
click at [21, 38] on input "button" at bounding box center [16, 36] width 14 height 16
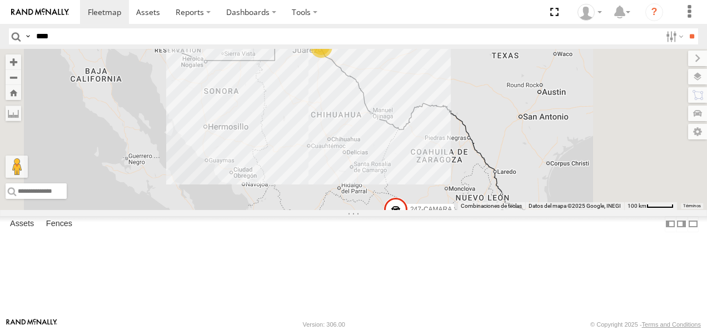
scroll to position [445, 0]
click at [70, 39] on input "****" at bounding box center [346, 36] width 629 height 16
type input "*"
type input "***"
click at [685, 28] on input "**" at bounding box center [691, 36] width 13 height 16
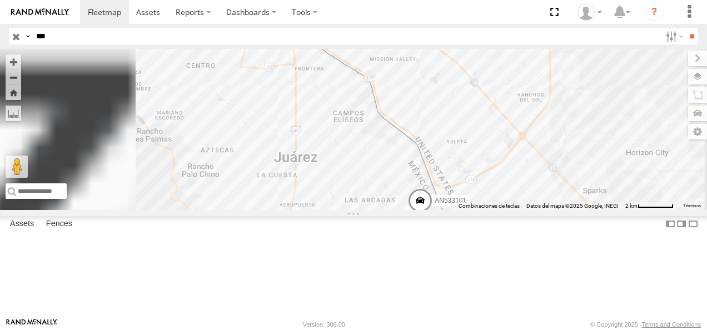
click at [0, 0] on div "205" at bounding box center [0, 0] width 0 height 0
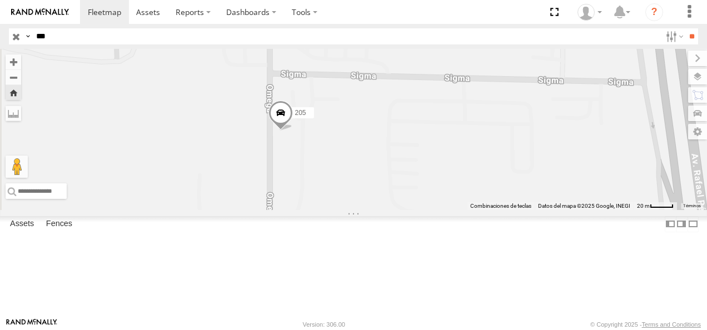
drag, startPoint x: 446, startPoint y: 179, endPoint x: 464, endPoint y: 202, distance: 28.6
click at [464, 202] on div "205" at bounding box center [353, 129] width 707 height 161
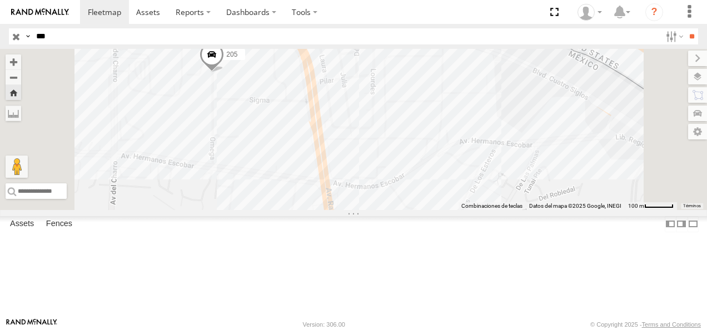
drag, startPoint x: 66, startPoint y: 37, endPoint x: -1, endPoint y: 36, distance: 67.3
click at [0, 36] on html at bounding box center [353, 165] width 707 height 330
click at [685, 28] on input "**" at bounding box center [691, 36] width 13 height 16
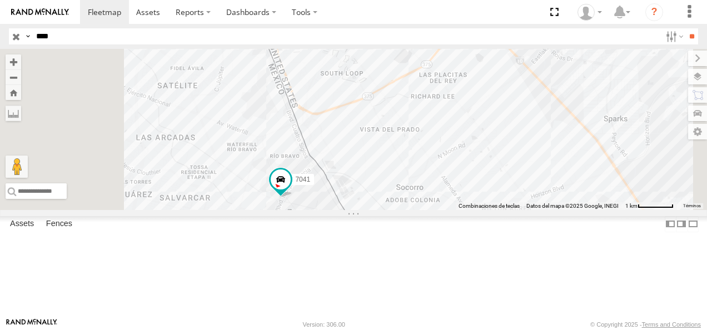
drag, startPoint x: 406, startPoint y: 236, endPoint x: 391, endPoint y: 210, distance: 29.4
click at [391, 210] on div "7041" at bounding box center [353, 129] width 707 height 161
click at [288, 185] on span at bounding box center [278, 175] width 20 height 20
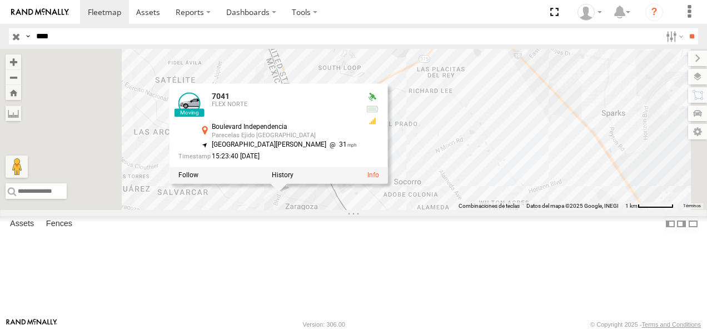
click at [526, 155] on div "7041 [GEOGRAPHIC_DATA] 31.65185 , -106.34312 [GEOGRAPHIC_DATA][PERSON_NAME] 31 …" at bounding box center [353, 129] width 707 height 161
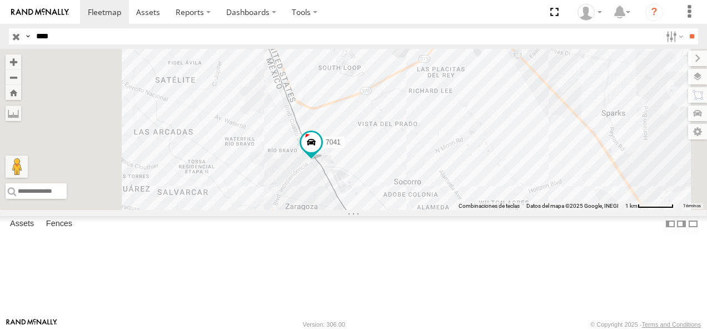
drag, startPoint x: 35, startPoint y: 41, endPoint x: -2, endPoint y: 47, distance: 37.7
click at [0, 47] on html at bounding box center [353, 165] width 707 height 330
click at [685, 28] on input "**" at bounding box center [691, 36] width 13 height 16
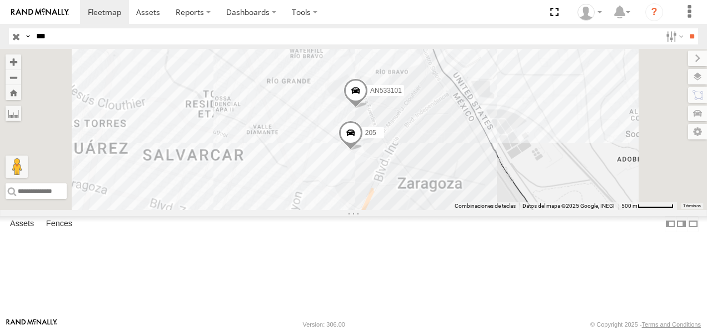
click at [0, 0] on div "205" at bounding box center [0, 0] width 0 height 0
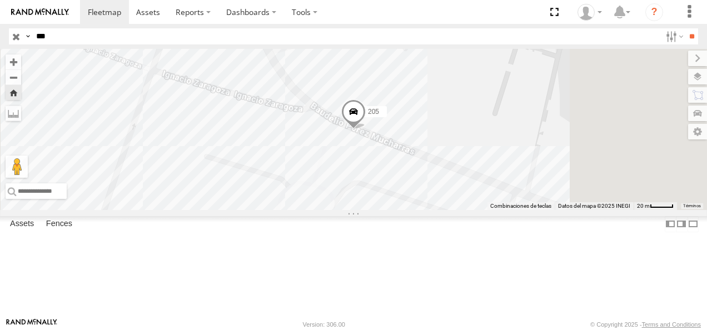
click at [366, 129] on span at bounding box center [353, 114] width 24 height 30
drag, startPoint x: 54, startPoint y: 43, endPoint x: 1, endPoint y: 42, distance: 53.4
click at [1, 42] on header "Search Query Asset ID Asset Label Registration Manufacturer Model VIN Job ID" at bounding box center [353, 36] width 707 height 25
click at [685, 28] on input "**" at bounding box center [691, 36] width 13 height 16
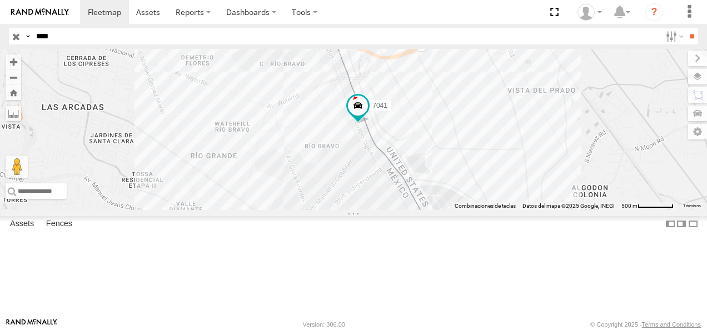
click at [0, 0] on div "FLEX NORTE" at bounding box center [0, 0] width 0 height 0
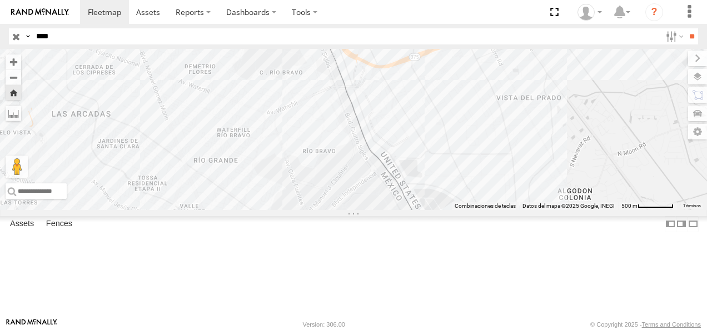
click at [0, 0] on div "7041" at bounding box center [0, 0] width 0 height 0
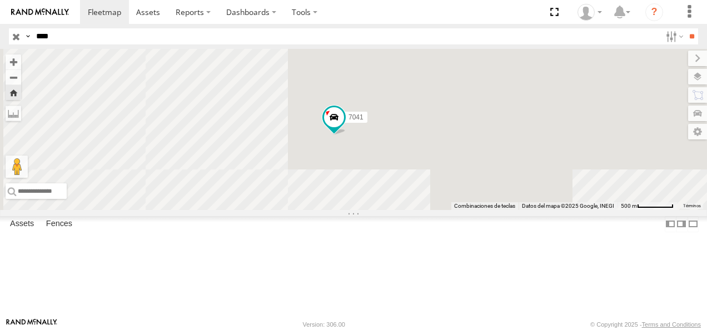
drag, startPoint x: 355, startPoint y: 150, endPoint x: 425, endPoint y: 184, distance: 77.8
click at [425, 184] on div "7041" at bounding box center [353, 129] width 707 height 161
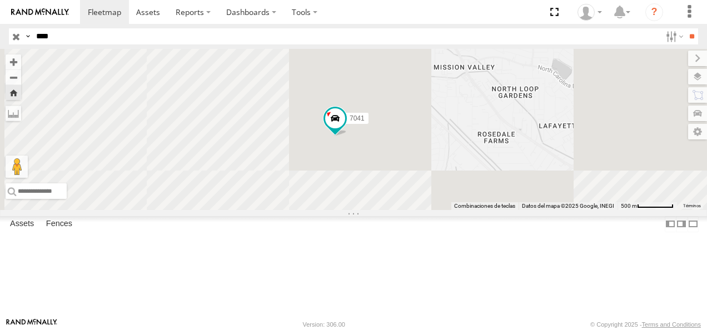
click at [370, 210] on div "7041" at bounding box center [353, 129] width 707 height 161
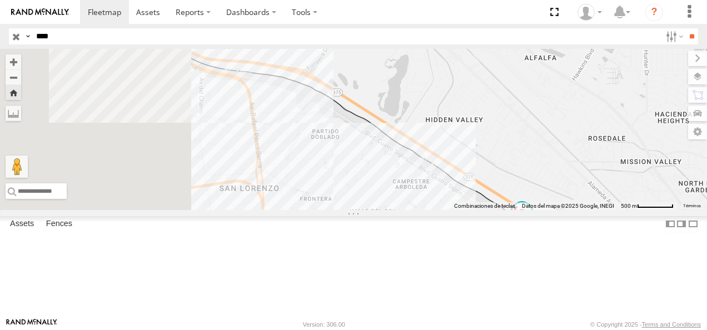
drag, startPoint x: 311, startPoint y: 130, endPoint x: 498, endPoint y: 225, distance: 209.3
click at [498, 210] on div "7041 APTIV 5 5" at bounding box center [353, 129] width 707 height 161
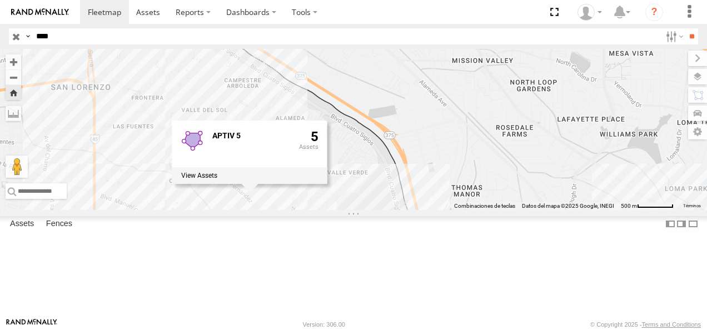
click at [411, 161] on div "APTIV 5 5" at bounding box center [353, 129] width 707 height 161
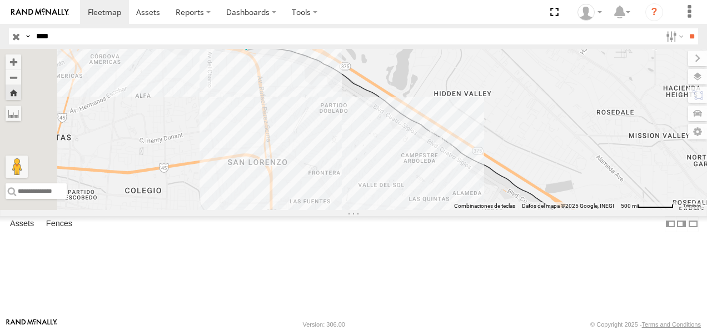
drag, startPoint x: 331, startPoint y: 117, endPoint x: 531, endPoint y: 205, distance: 218.5
click at [531, 205] on div "7041" at bounding box center [353, 129] width 707 height 161
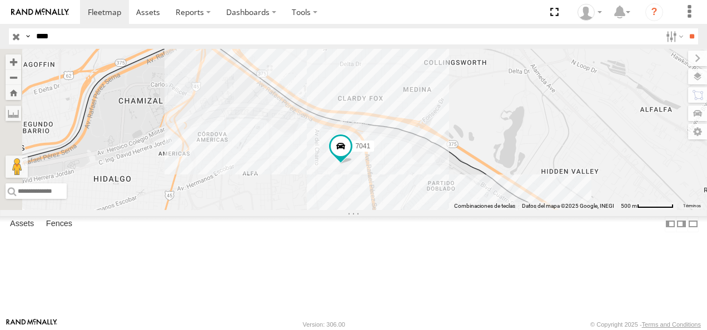
drag, startPoint x: 43, startPoint y: 36, endPoint x: -2, endPoint y: 43, distance: 45.6
click at [0, 43] on html at bounding box center [353, 165] width 707 height 330
click at [685, 28] on input "**" at bounding box center [691, 36] width 13 height 16
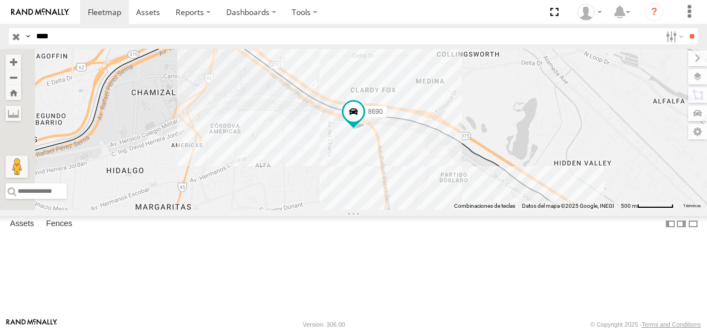
click at [0, 0] on div "FLEX NORTE" at bounding box center [0, 0] width 0 height 0
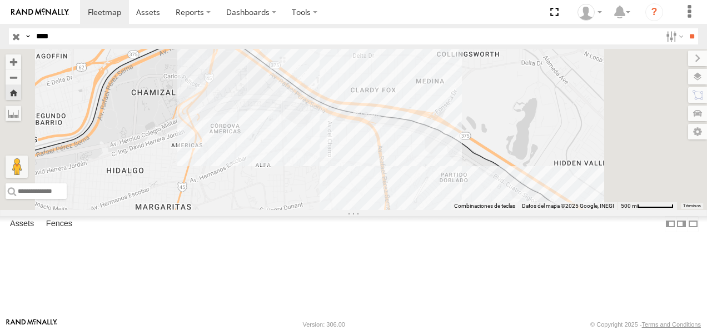
click at [0, 36] on header "Search Query Asset ID Asset Label Registration Manufacturer Model VIN Job ID" at bounding box center [353, 36] width 707 height 25
click at [685, 28] on input "**" at bounding box center [691, 36] width 13 height 16
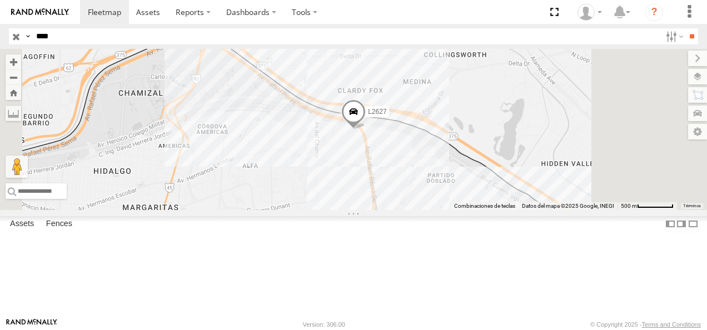
click at [0, 0] on div "L2627" at bounding box center [0, 0] width 0 height 0
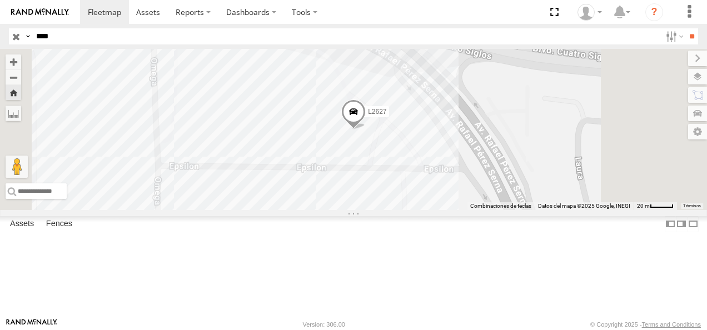
drag, startPoint x: 81, startPoint y: 37, endPoint x: -2, endPoint y: 37, distance: 83.4
click at [0, 37] on html at bounding box center [353, 165] width 707 height 330
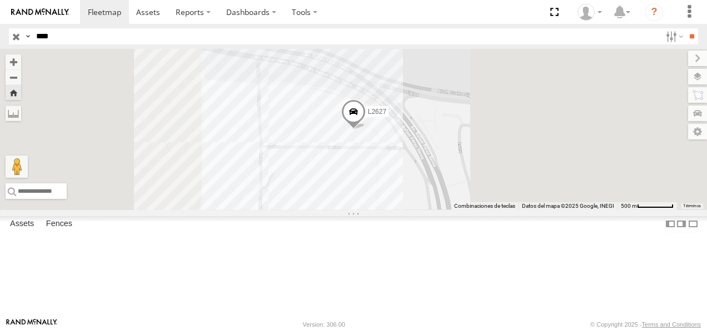
click at [685, 28] on input "**" at bounding box center [691, 36] width 13 height 16
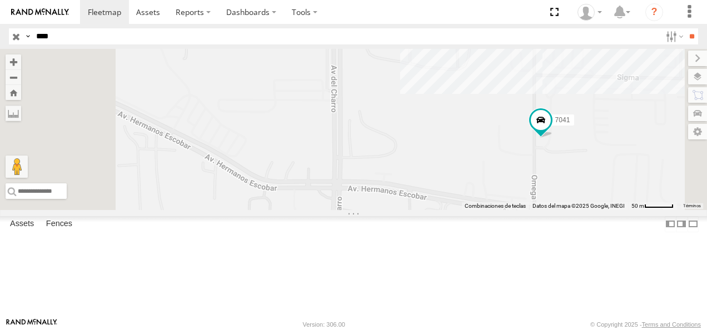
drag, startPoint x: 70, startPoint y: 36, endPoint x: -2, endPoint y: 45, distance: 72.9
click at [0, 45] on html at bounding box center [353, 165] width 707 height 330
type input "****"
click at [685, 28] on input "**" at bounding box center [691, 36] width 13 height 16
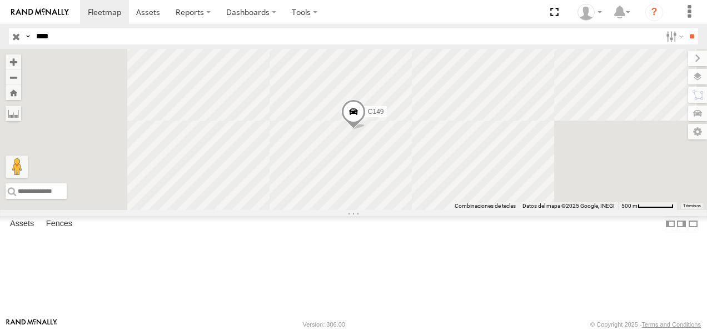
click at [0, 0] on div "C149" at bounding box center [0, 0] width 0 height 0
